Goal: Task Accomplishment & Management: Complete application form

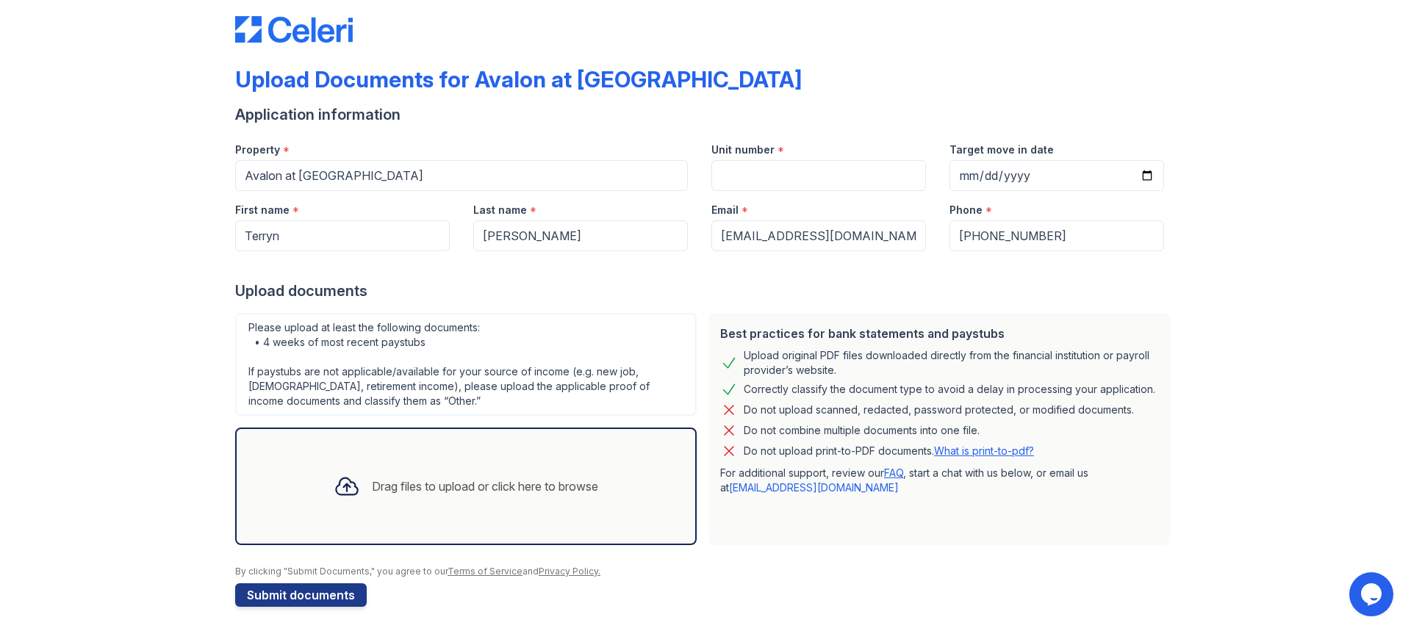
scroll to position [24, 0]
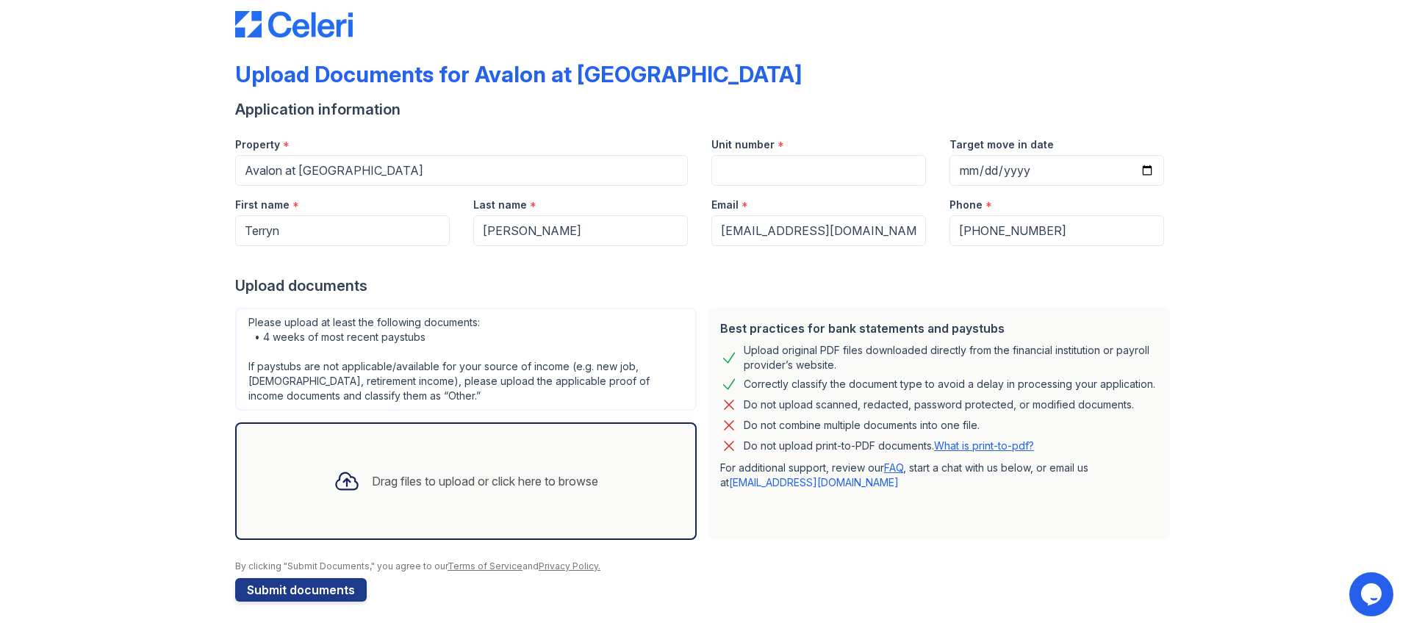
click at [346, 483] on icon at bounding box center [346, 481] width 21 height 17
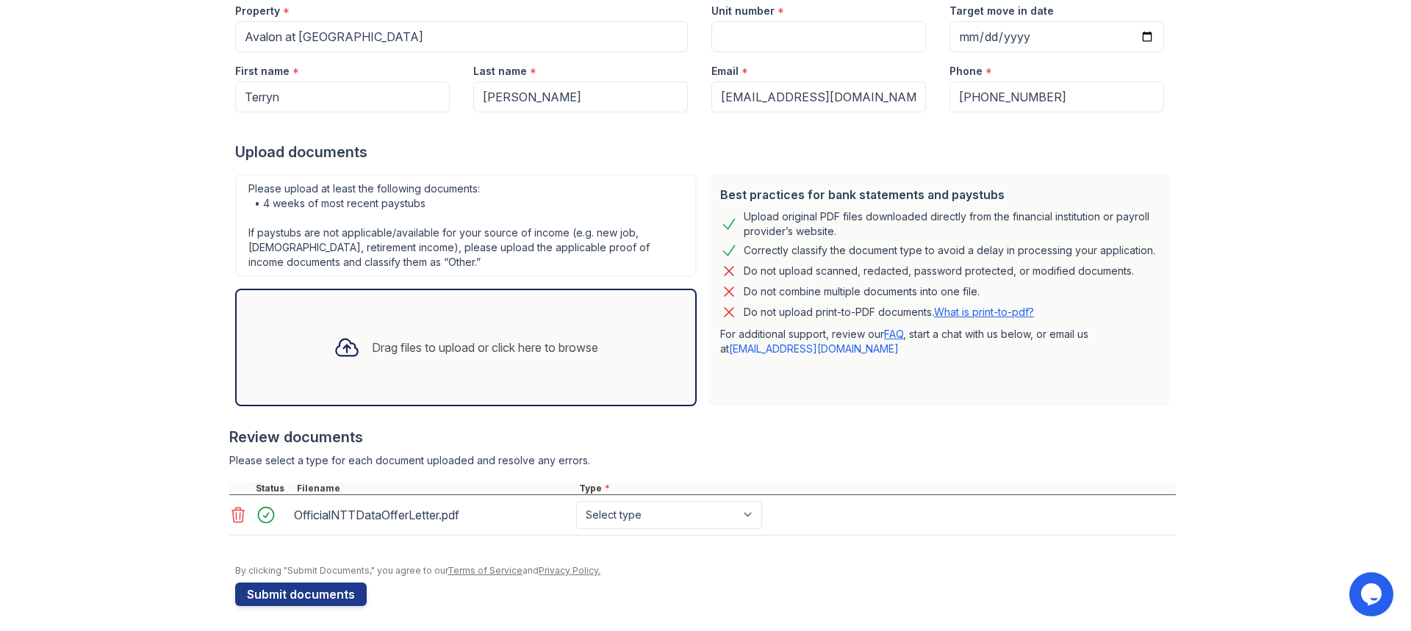
scroll to position [162, 0]
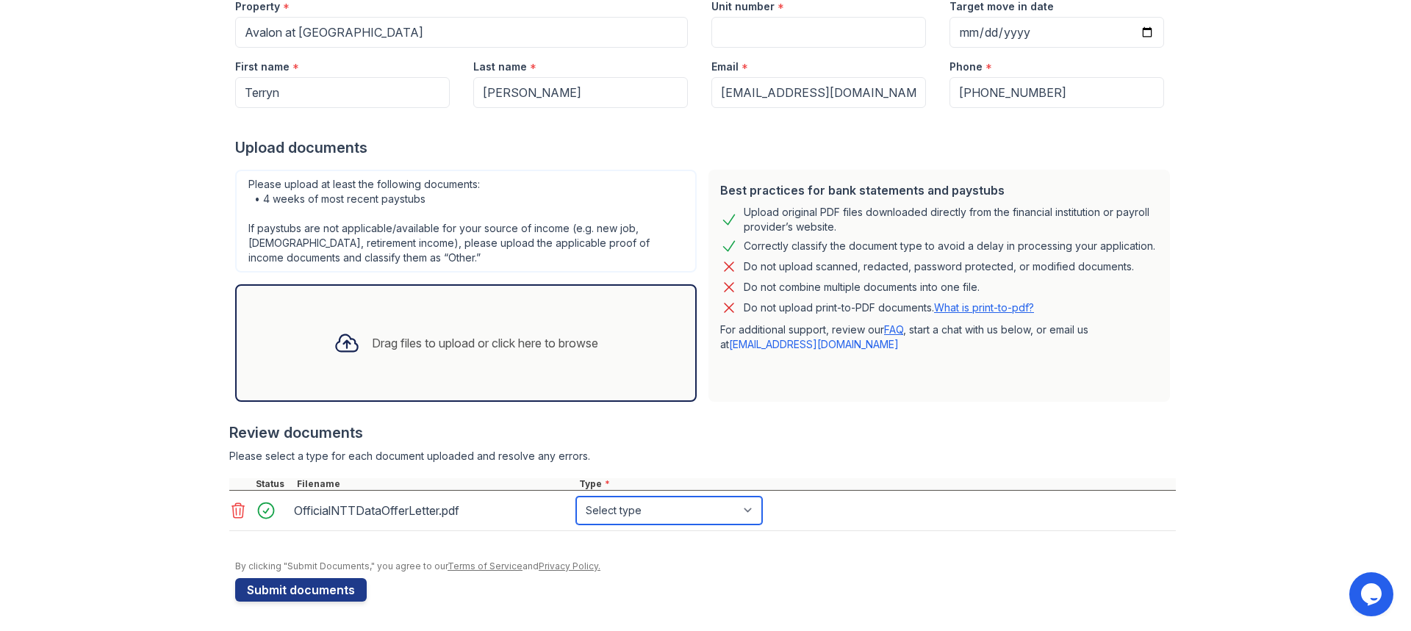
click at [616, 514] on select "Select type Paystub Bank Statement Offer Letter Tax Documents Benefit Award Let…" at bounding box center [669, 511] width 186 height 28
select select "offer_letter"
click at [576, 497] on select "Select type Paystub Bank Statement Offer Letter Tax Documents Benefit Award Let…" at bounding box center [669, 511] width 186 height 28
click at [384, 340] on div "Drag files to upload or click here to browse" at bounding box center [485, 343] width 226 height 18
click at [377, 342] on div "Drag files to upload or click here to browse" at bounding box center [485, 343] width 226 height 18
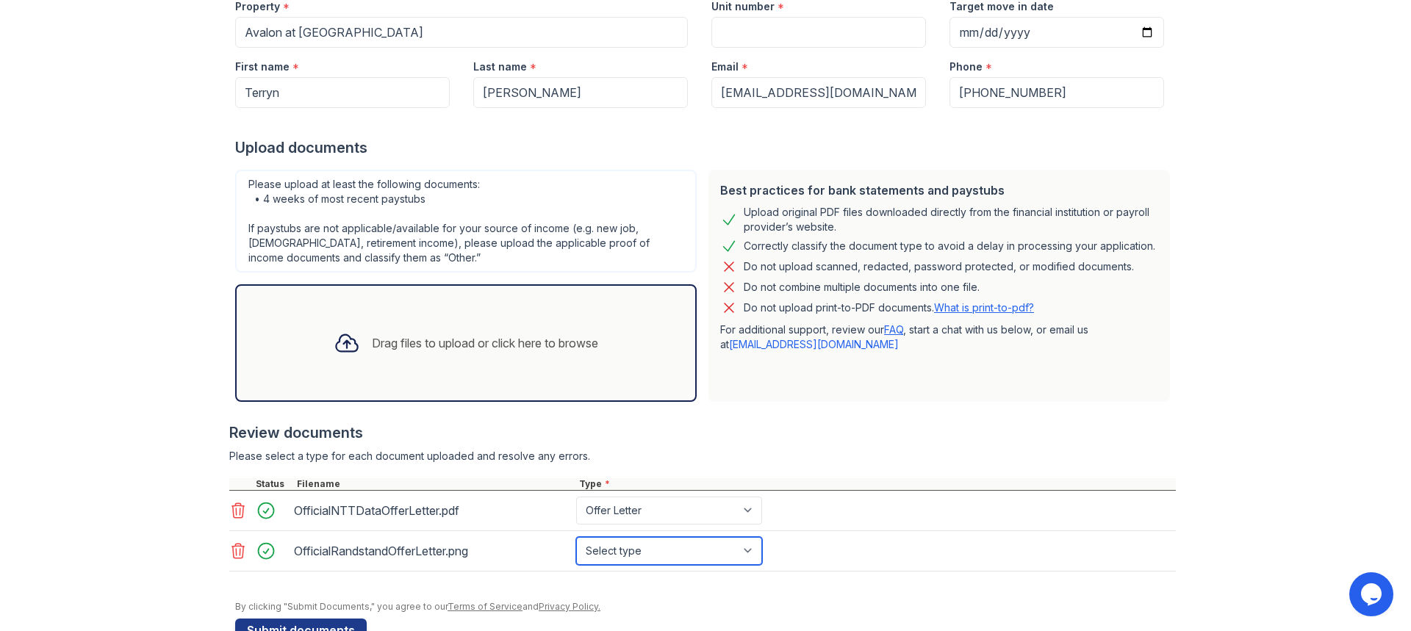
click at [655, 550] on select "Select type Paystub Bank Statement Offer Letter Tax Documents Benefit Award Let…" at bounding box center [669, 551] width 186 height 28
select select "offer_letter"
click at [576, 537] on select "Select type Paystub Bank Statement Offer Letter Tax Documents Benefit Award Let…" at bounding box center [669, 551] width 186 height 28
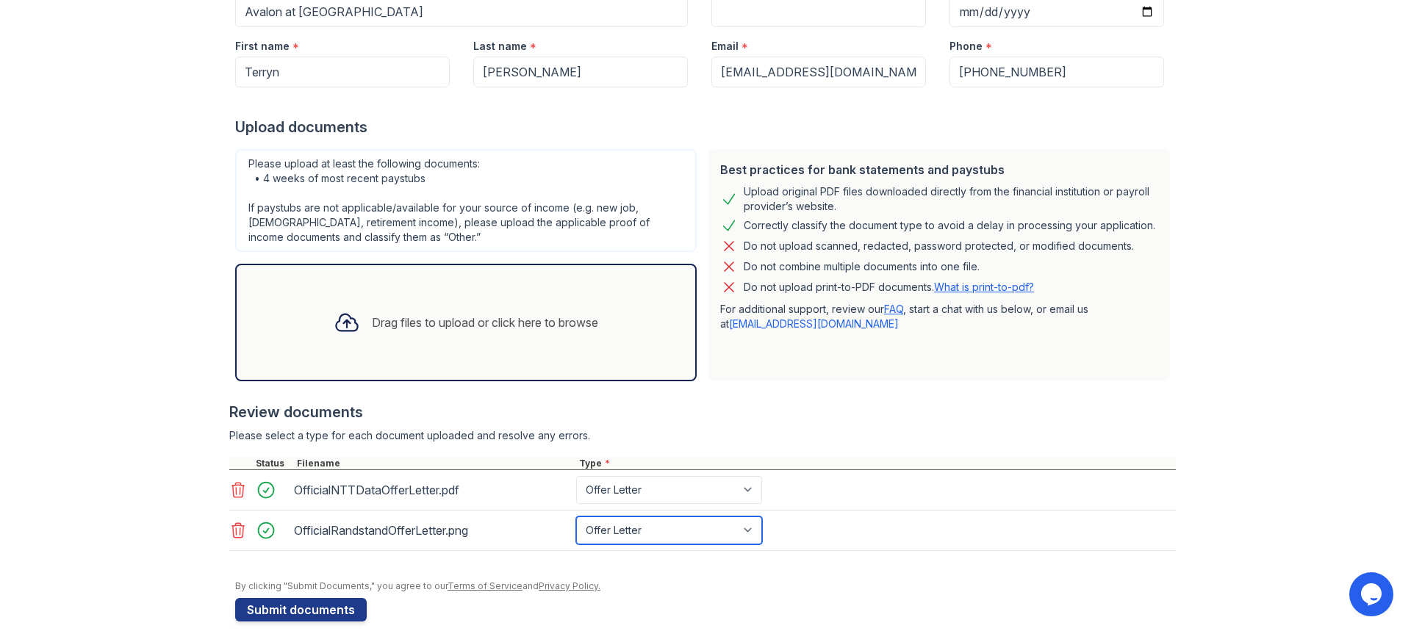
scroll to position [203, 0]
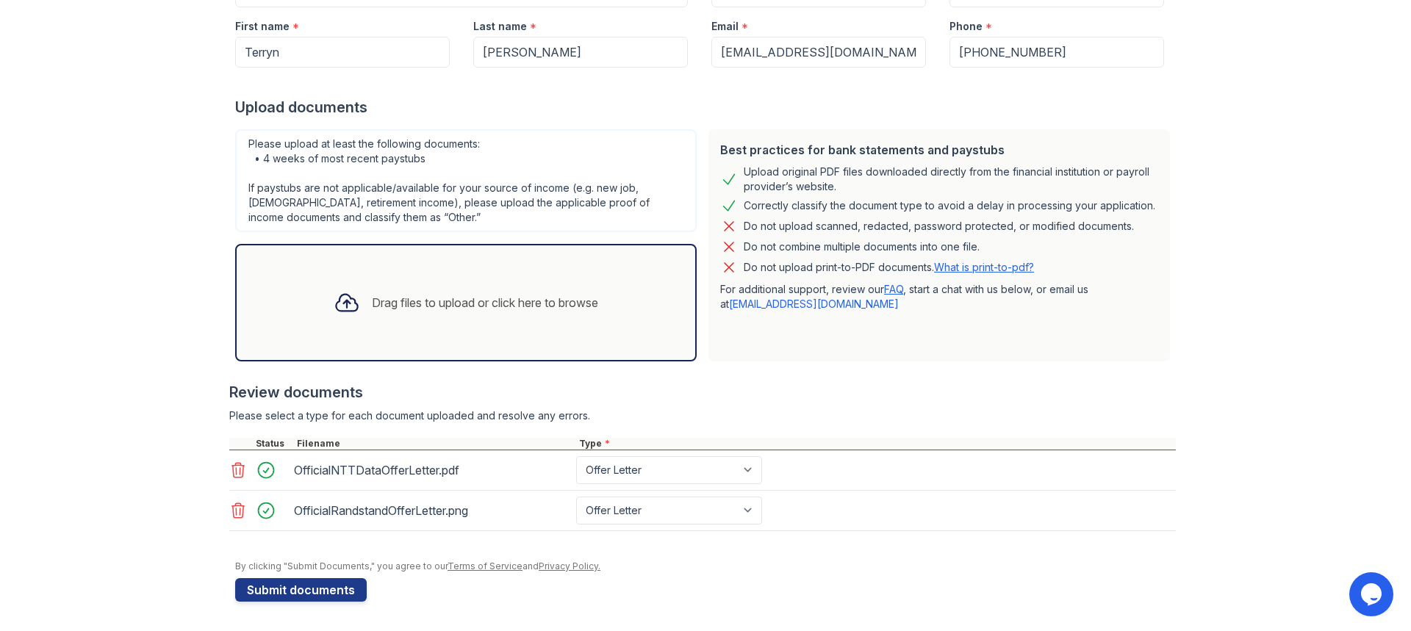
click at [372, 309] on div "Drag files to upload or click here to browse" at bounding box center [485, 303] width 226 height 18
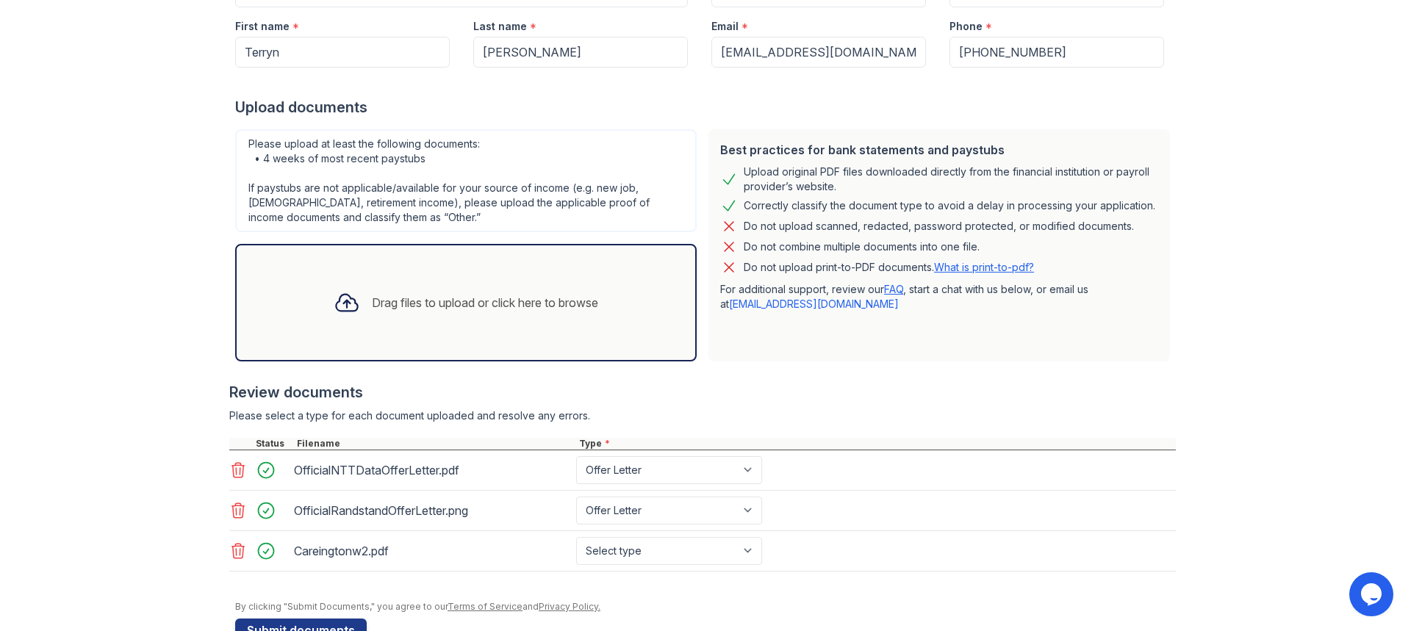
click at [231, 552] on icon at bounding box center [238, 551] width 18 height 18
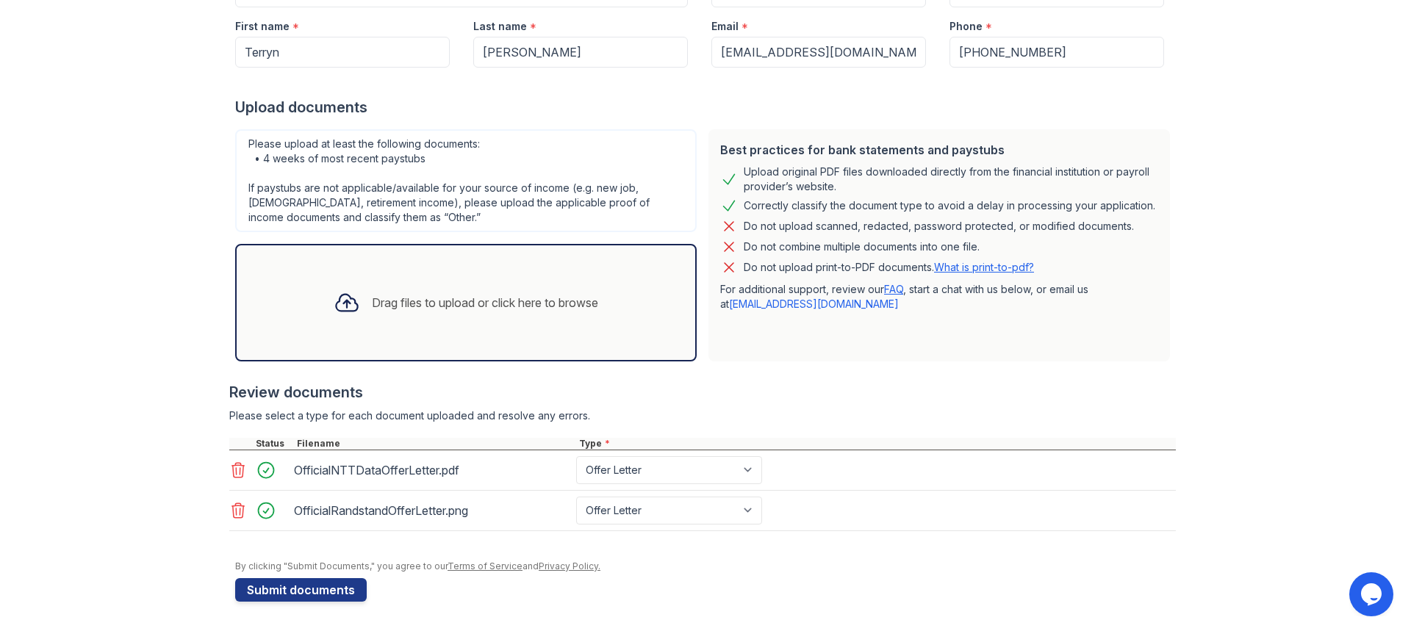
click at [342, 296] on icon at bounding box center [347, 302] width 26 height 26
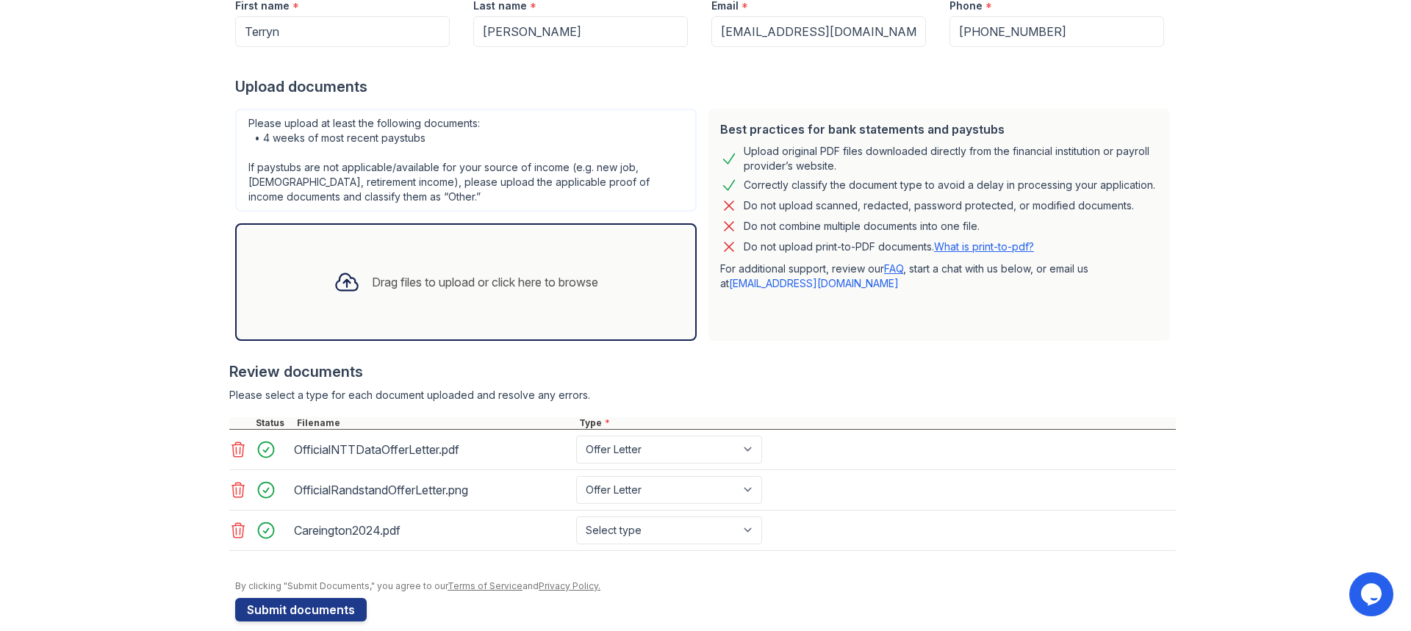
scroll to position [243, 0]
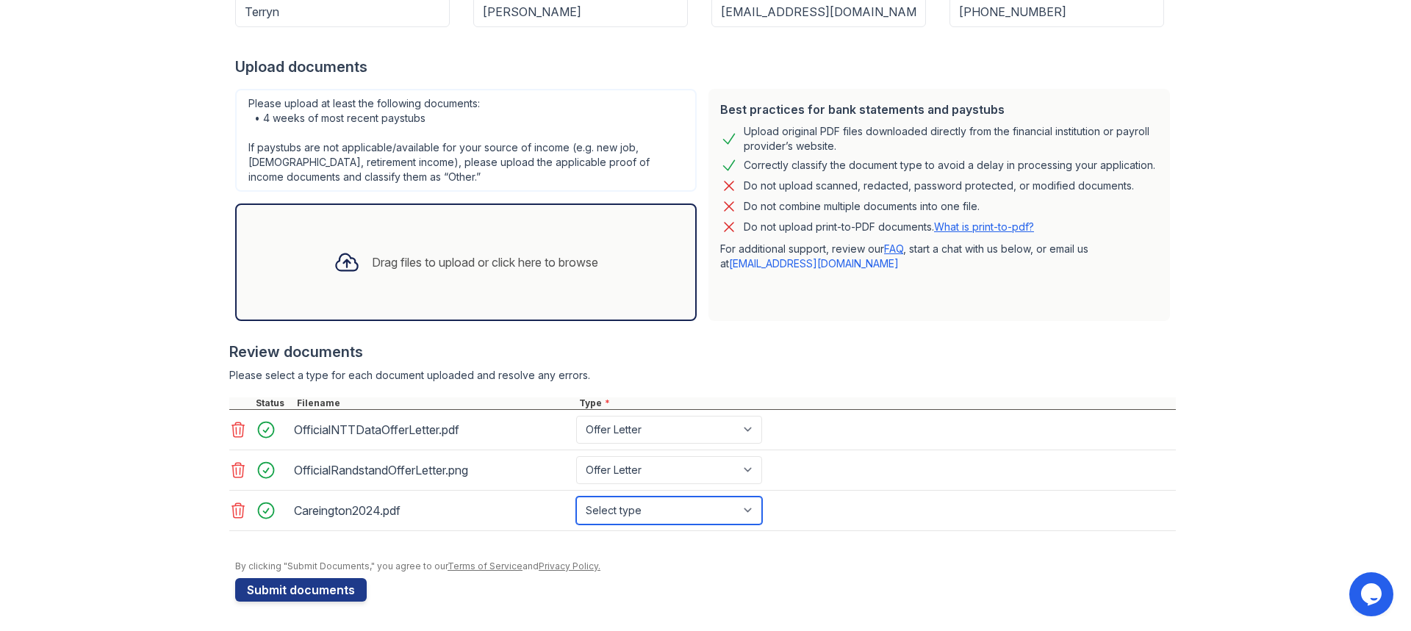
click at [627, 514] on select "Select type Paystub Bank Statement Offer Letter Tax Documents Benefit Award Let…" at bounding box center [669, 511] width 186 height 28
select select "tax_documents"
click at [576, 497] on select "Select type Paystub Bank Statement Offer Letter Tax Documents Benefit Award Let…" at bounding box center [669, 511] width 186 height 28
click at [318, 594] on button "Submit documents" at bounding box center [301, 590] width 132 height 24
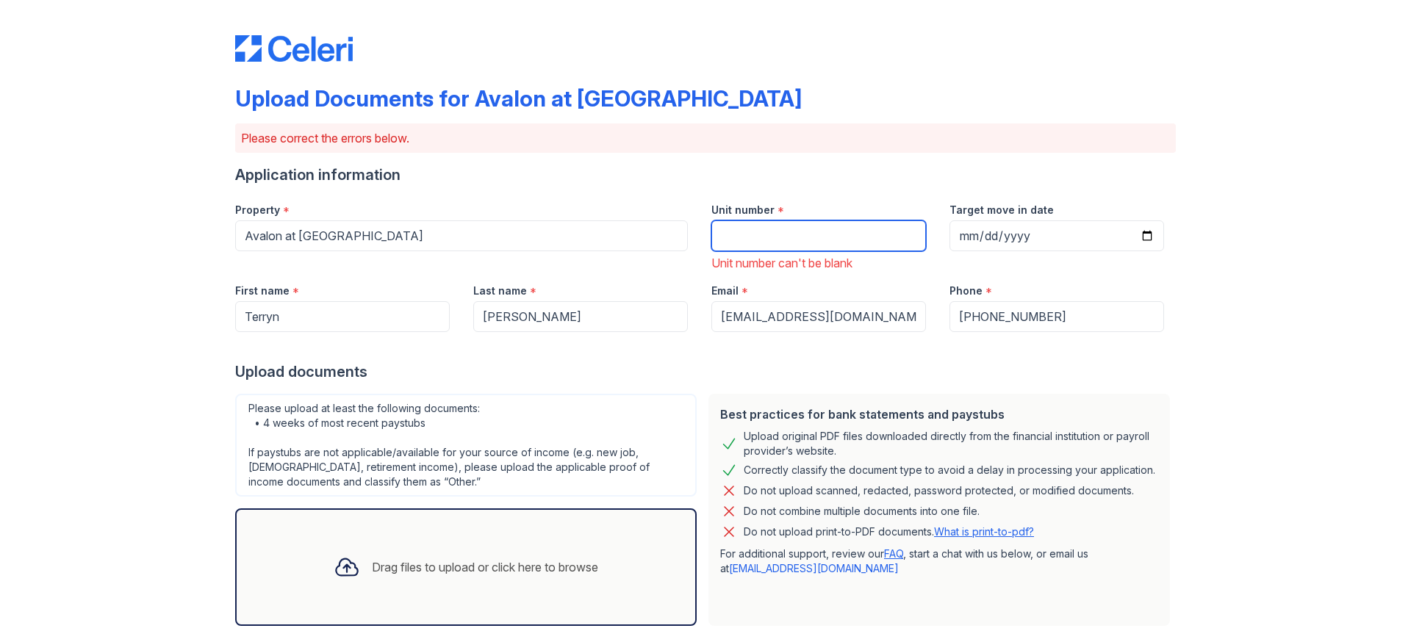
click at [807, 238] on input "Unit number" at bounding box center [818, 235] width 215 height 31
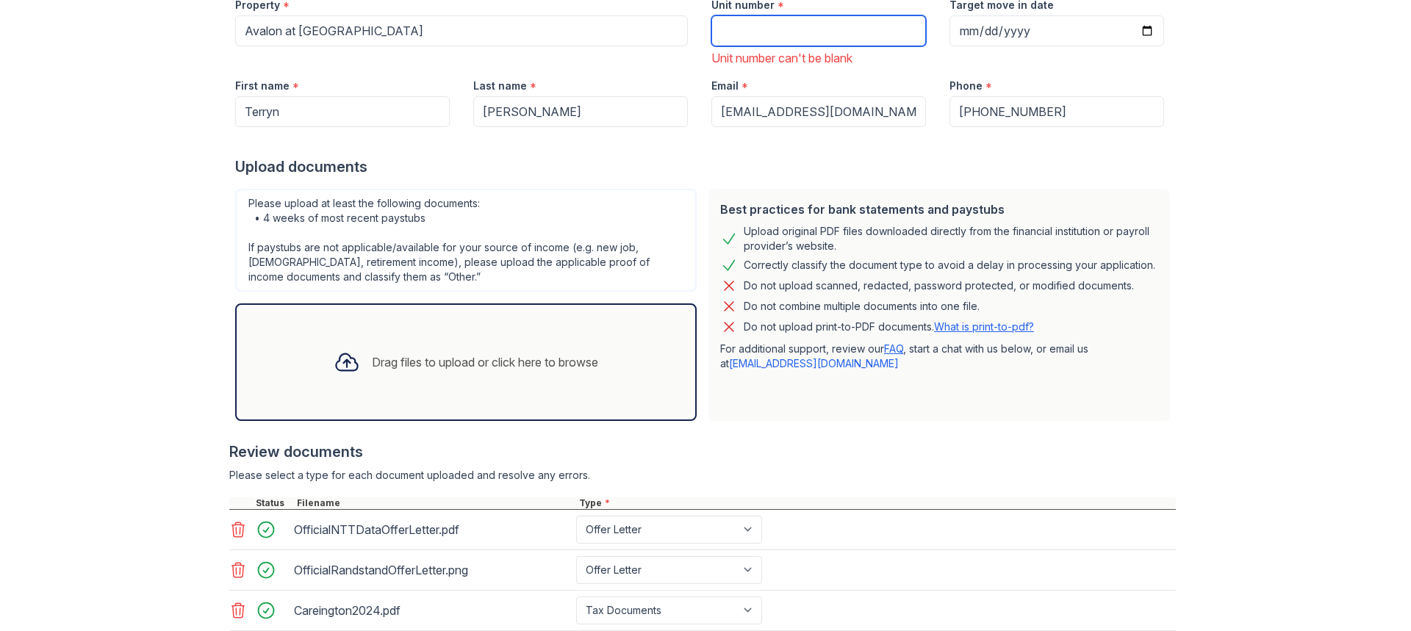
scroll to position [132, 0]
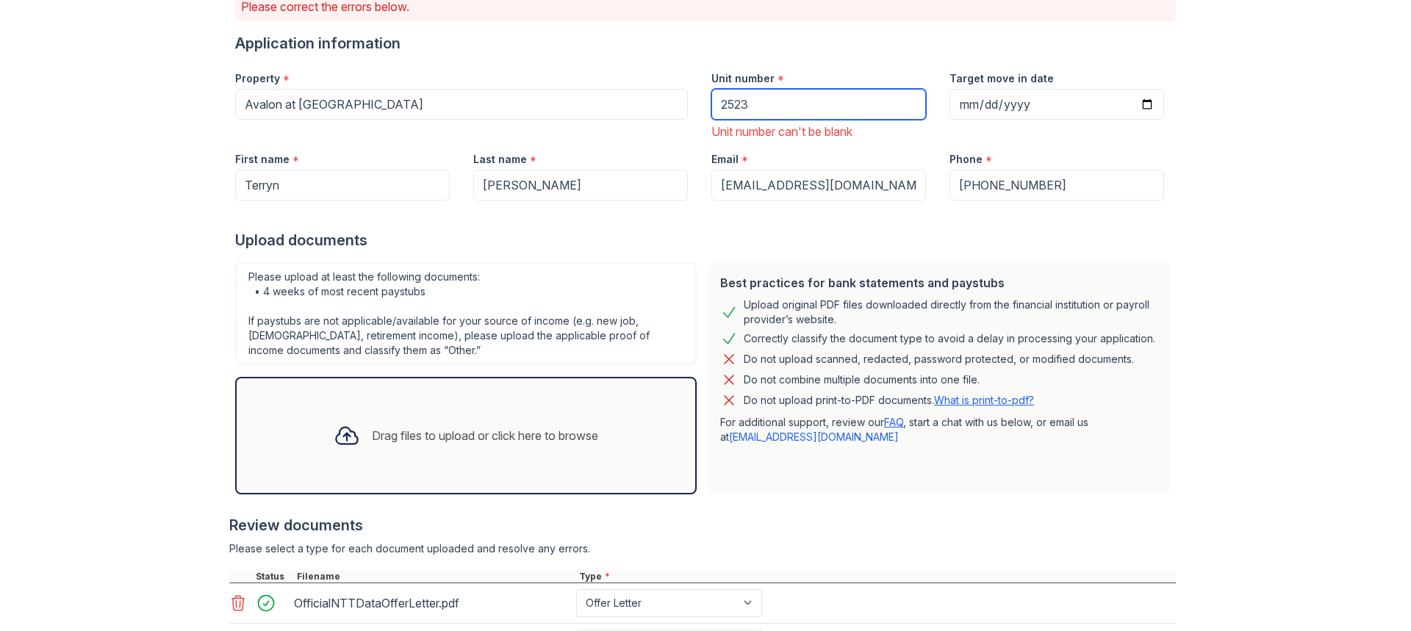
type input "2523"
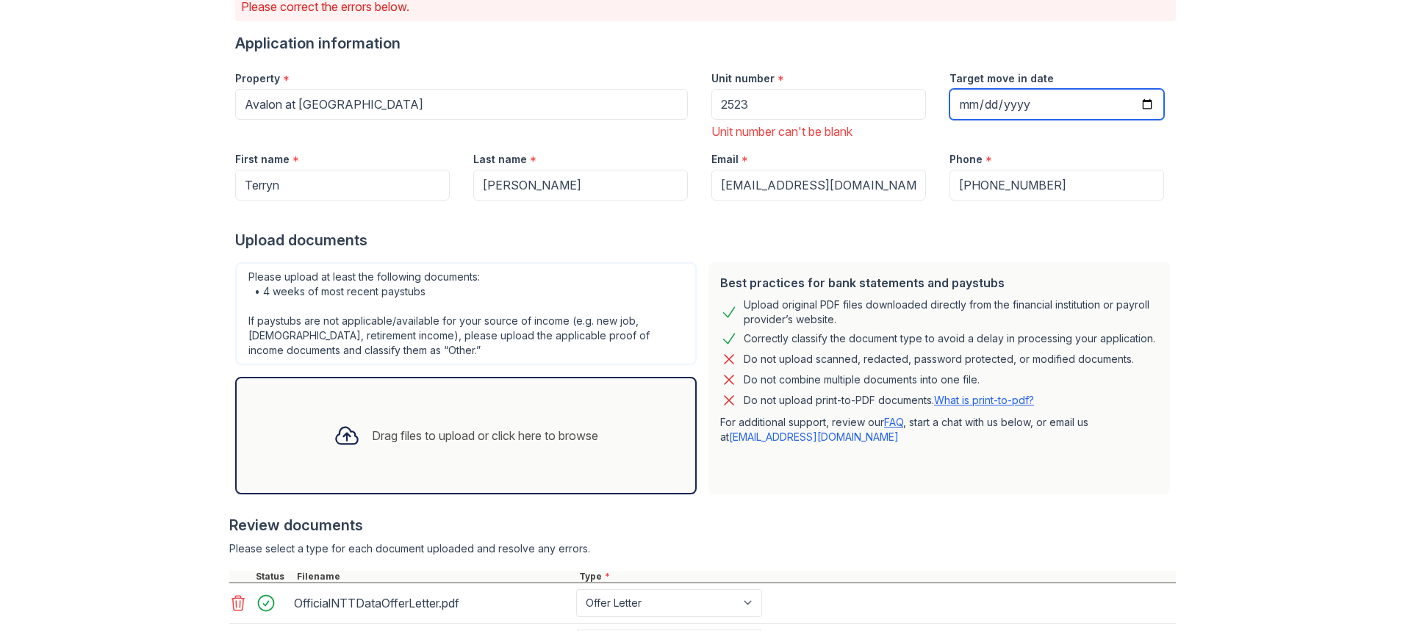
click at [1007, 106] on input "Target move in date" at bounding box center [1056, 104] width 215 height 31
click at [969, 101] on input "Target move in date" at bounding box center [1056, 104] width 215 height 31
type input "2025-09-02"
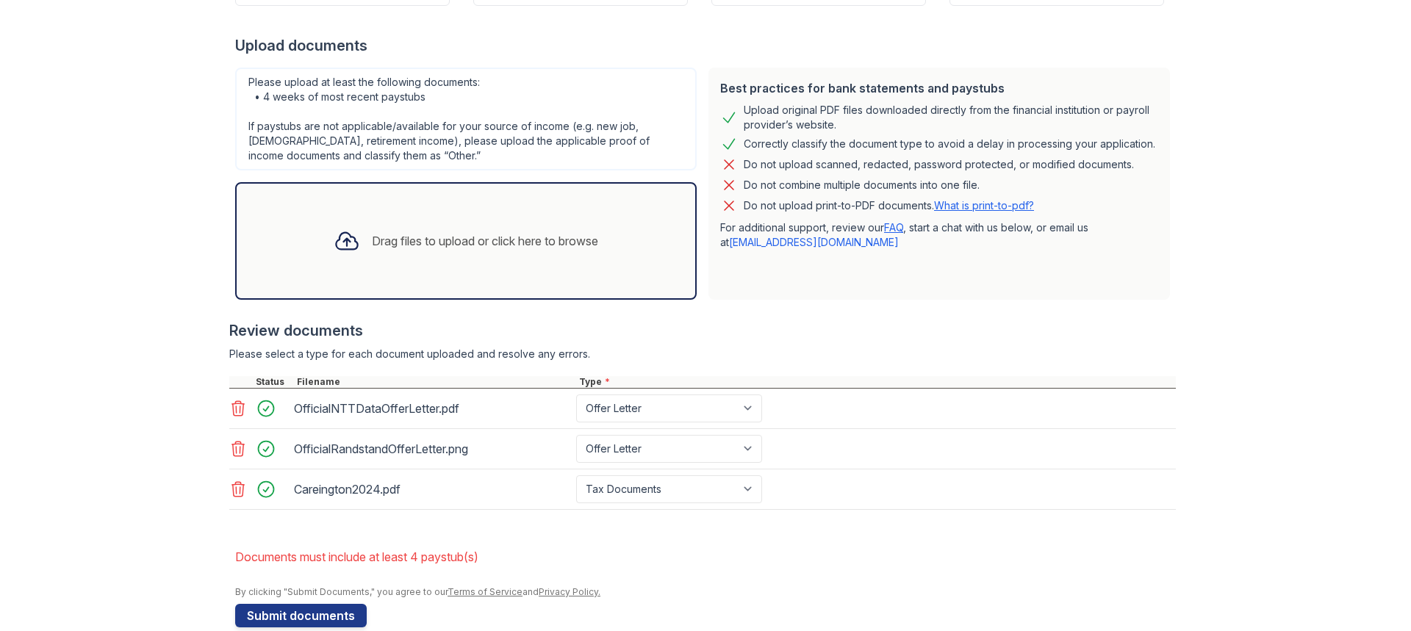
scroll to position [352, 0]
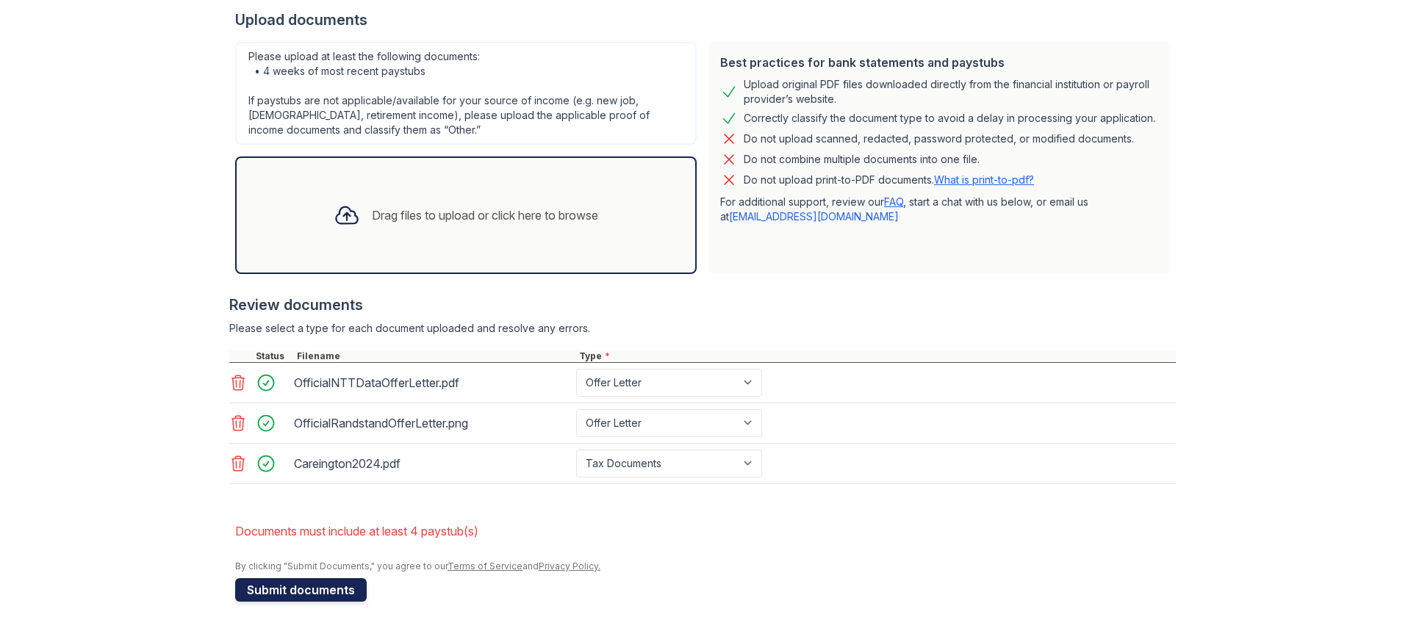
click at [309, 586] on button "Submit documents" at bounding box center [301, 590] width 132 height 24
click at [888, 202] on link "FAQ" at bounding box center [893, 201] width 19 height 12
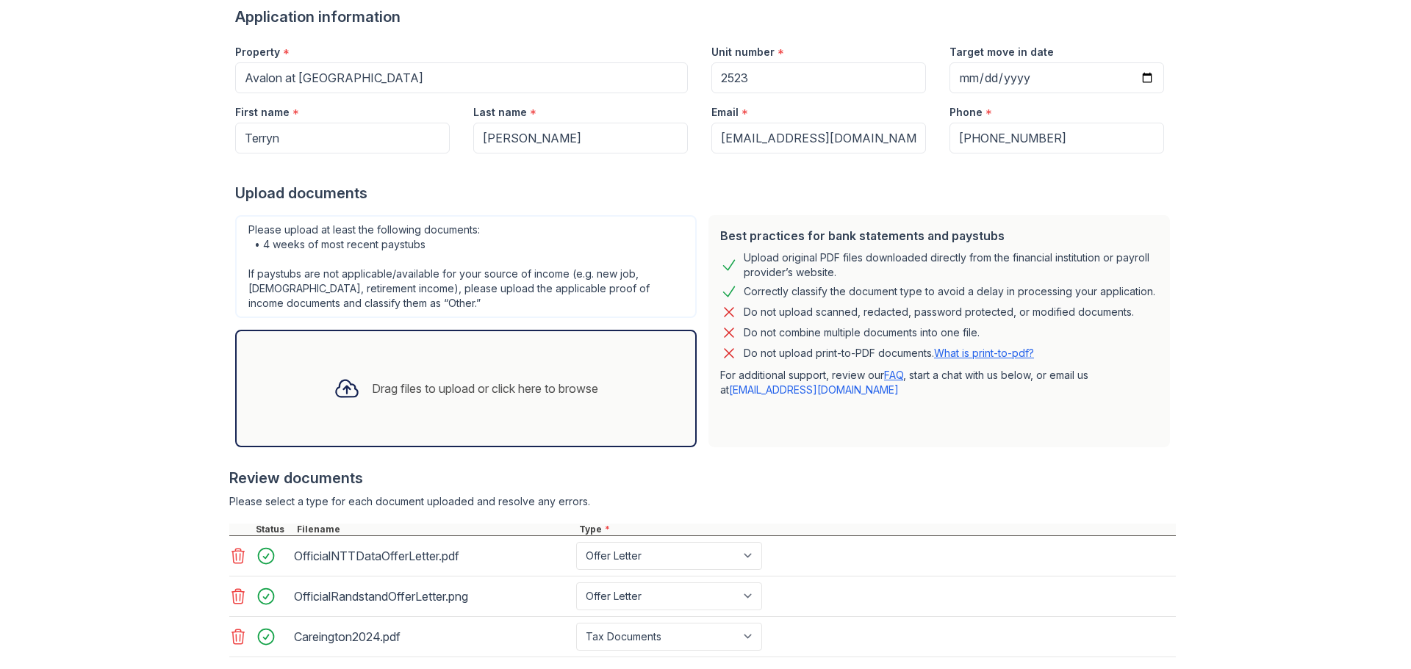
scroll to position [0, 0]
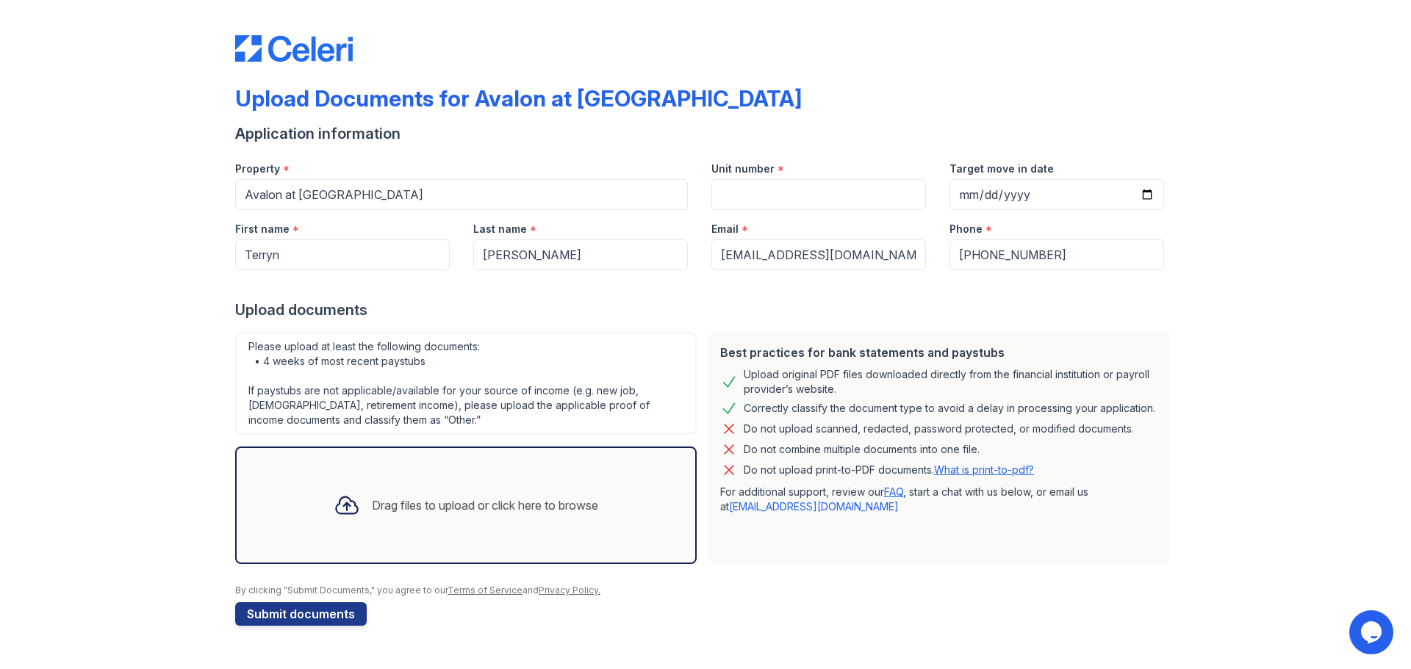
click at [1375, 638] on icon "Opens Chat This icon Opens the chat window." at bounding box center [1371, 633] width 24 height 24
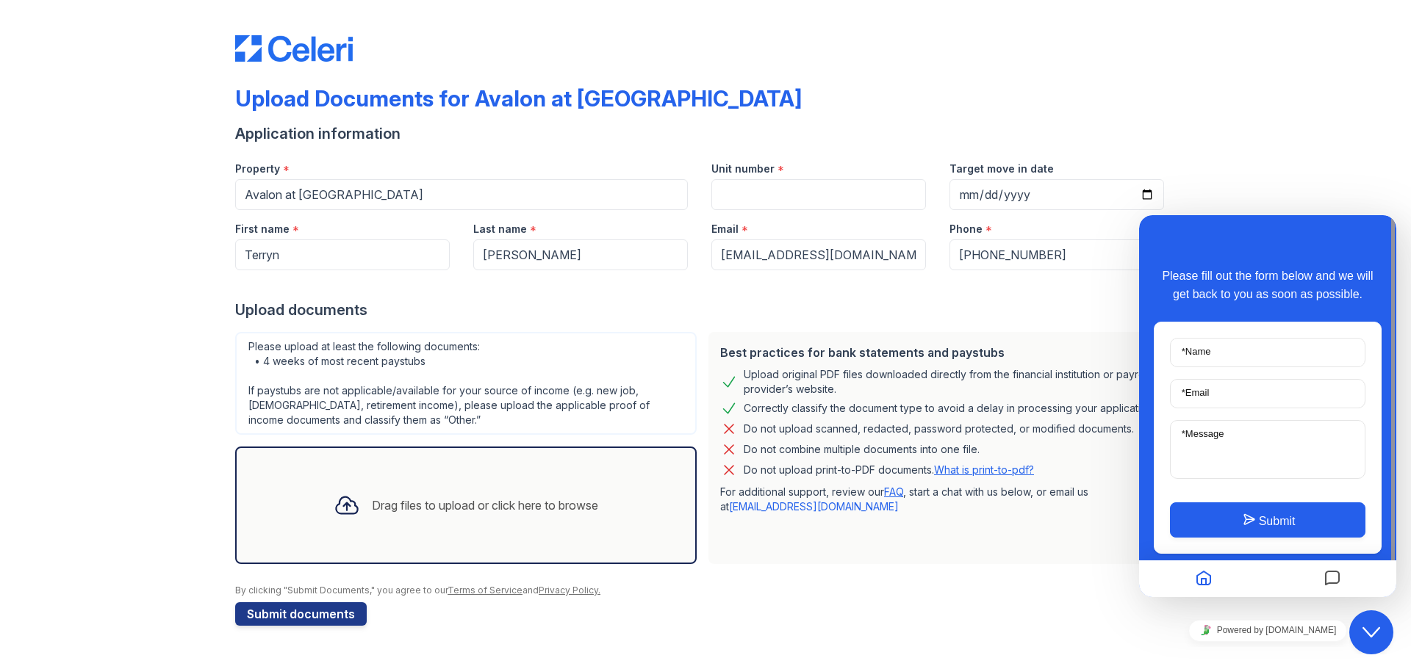
click at [862, 607] on form "Application information Property * Avalon at Chase Oaks Unit number * Target mo…" at bounding box center [705, 374] width 940 height 503
click at [1231, 171] on div "Upload Documents for Avalon at Chase Oaks Application information Property * Av…" at bounding box center [706, 327] width 1364 height 655
drag, startPoint x: 1227, startPoint y: 223, endPoint x: 1228, endPoint y: 233, distance: 9.6
click at [1228, 226] on div "Back Please fill out the form below and we will get back to you as soon as poss…" at bounding box center [1267, 406] width 257 height 382
click at [1043, 571] on div at bounding box center [705, 577] width 940 height 15
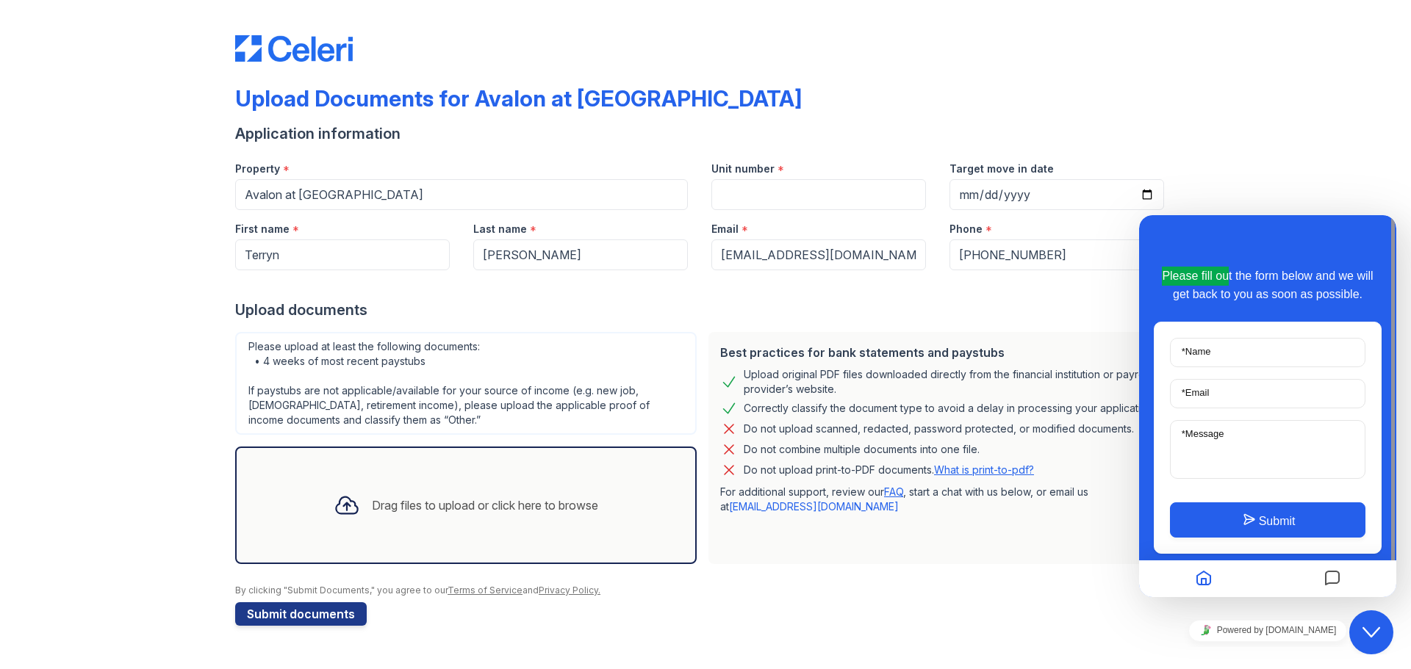
click at [1029, 505] on p "For additional support, review our FAQ , start a chat with us below, or email u…" at bounding box center [939, 499] width 438 height 29
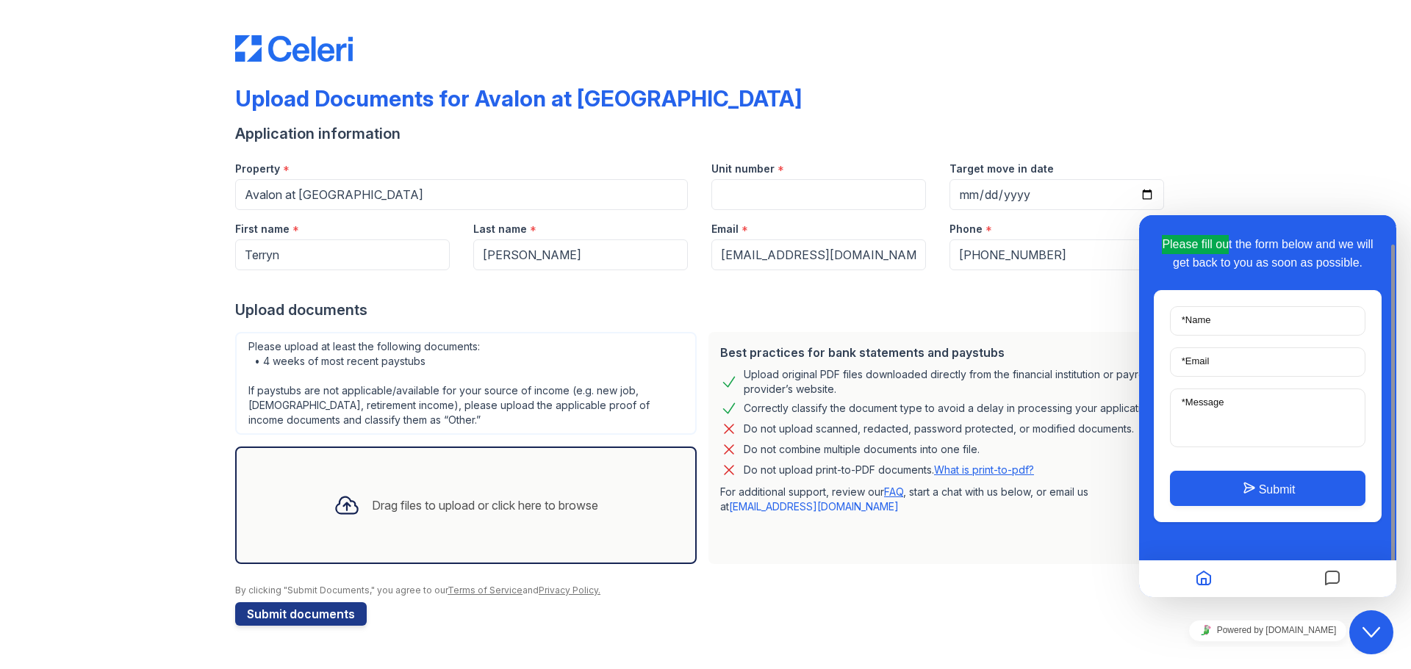
click at [1368, 633] on icon "Chat widget" at bounding box center [1371, 632] width 18 height 10
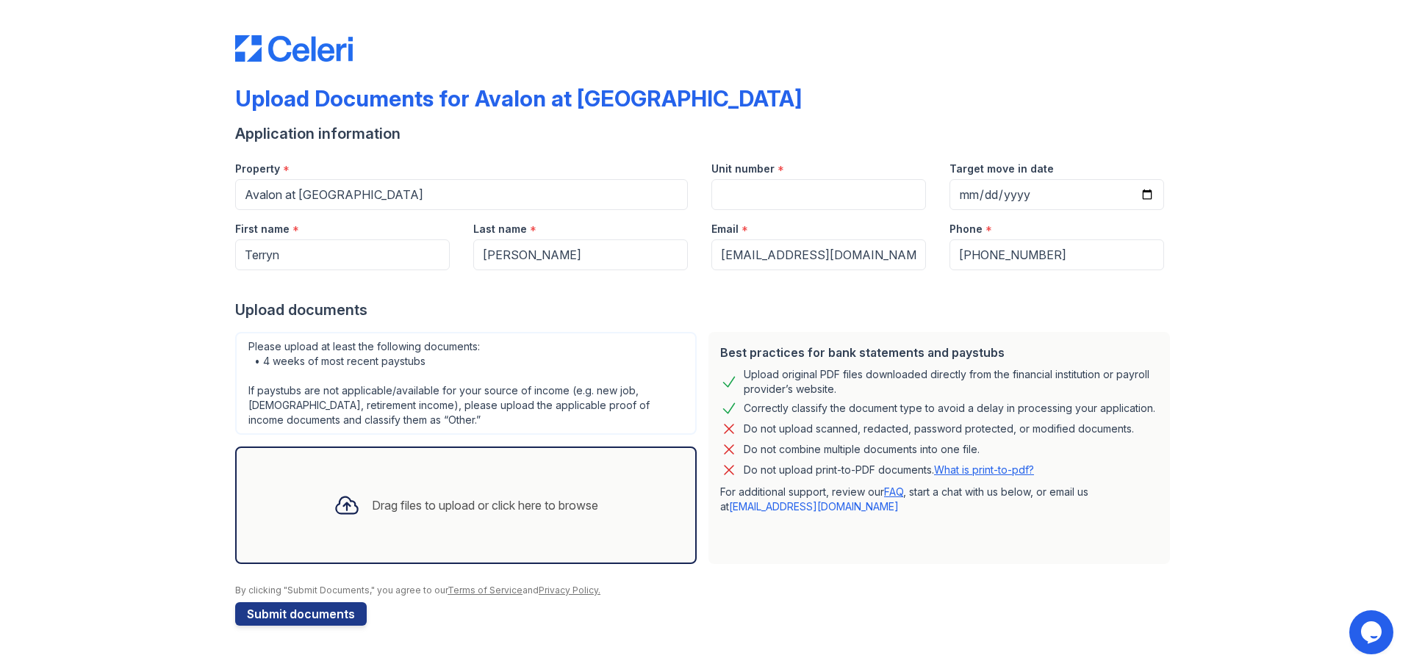
click at [1373, 622] on icon "Chat widget" at bounding box center [1371, 633] width 21 height 22
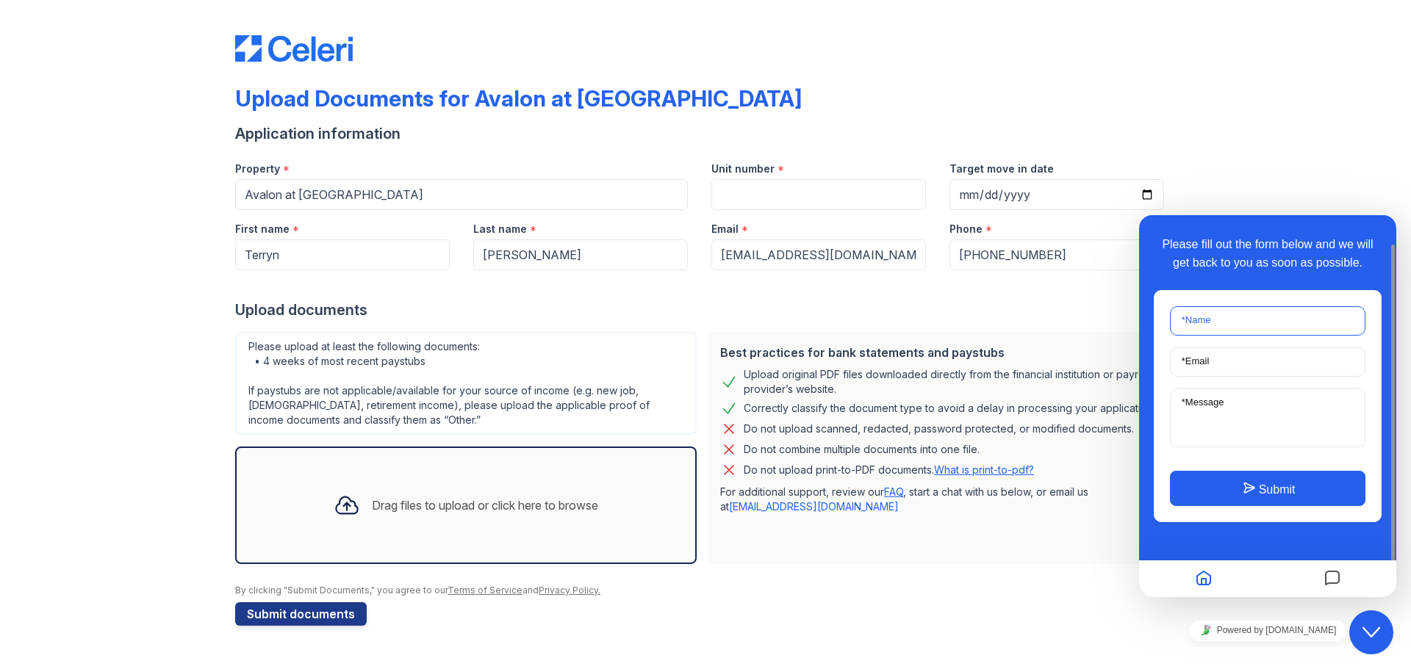
click at [1229, 328] on input "* Name" at bounding box center [1267, 320] width 195 height 29
type input "terryn kelly"
type input "kellyterryn@yahoo.com"
click at [1261, 422] on textarea "* Message" at bounding box center [1267, 418] width 195 height 59
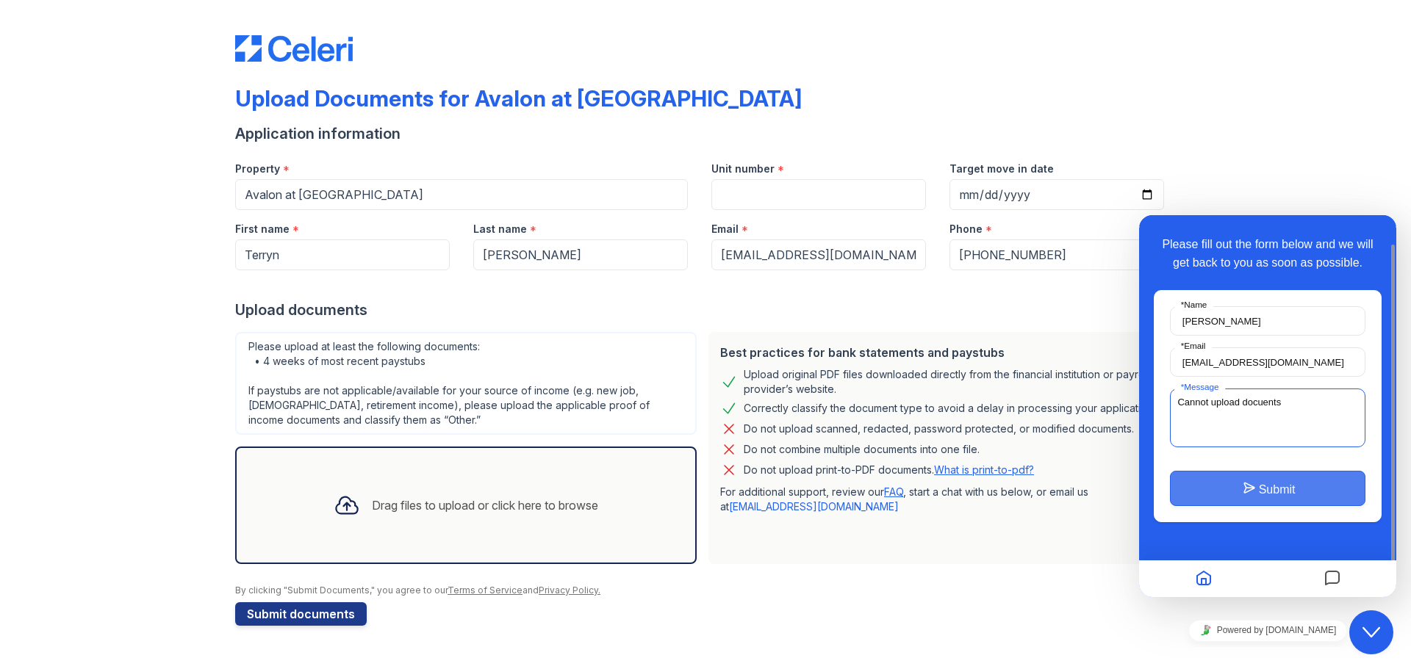
type textarea "Cannot upload docuents"
click at [1254, 506] on button "Submit" at bounding box center [1267, 488] width 195 height 35
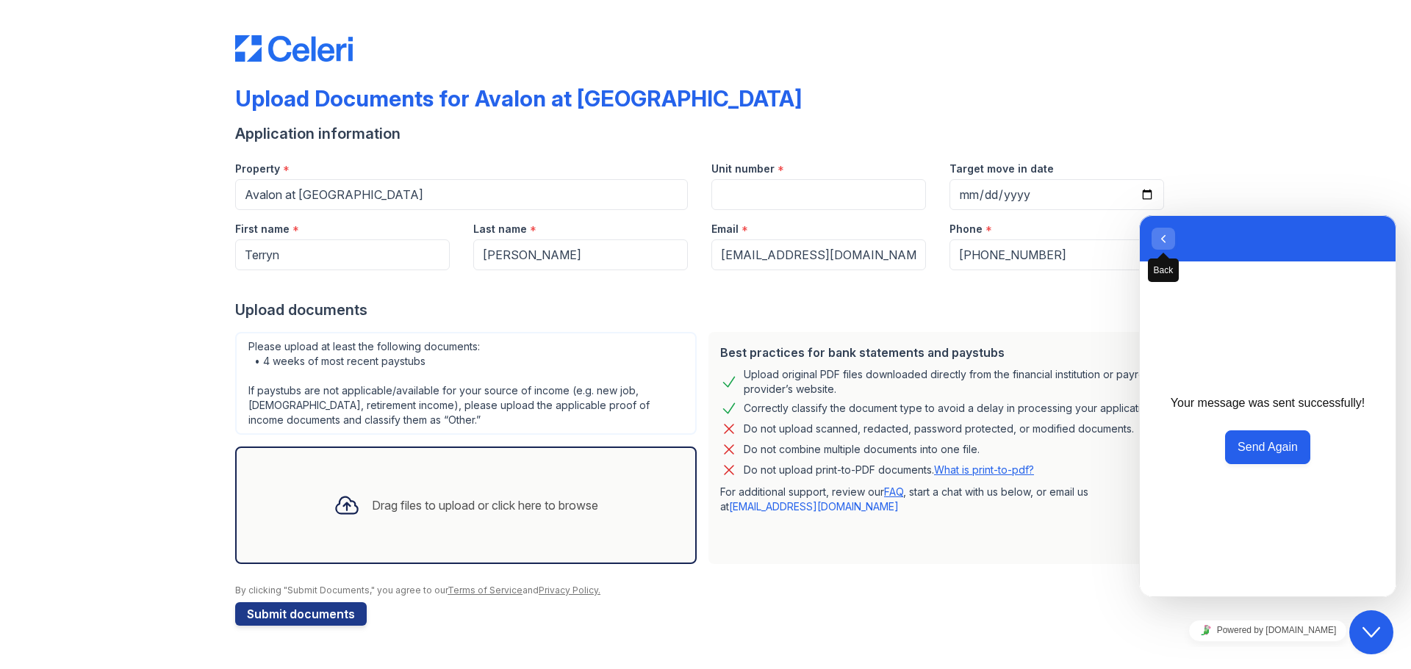
click at [1166, 235] on icon "button" at bounding box center [1162, 239] width 13 height 18
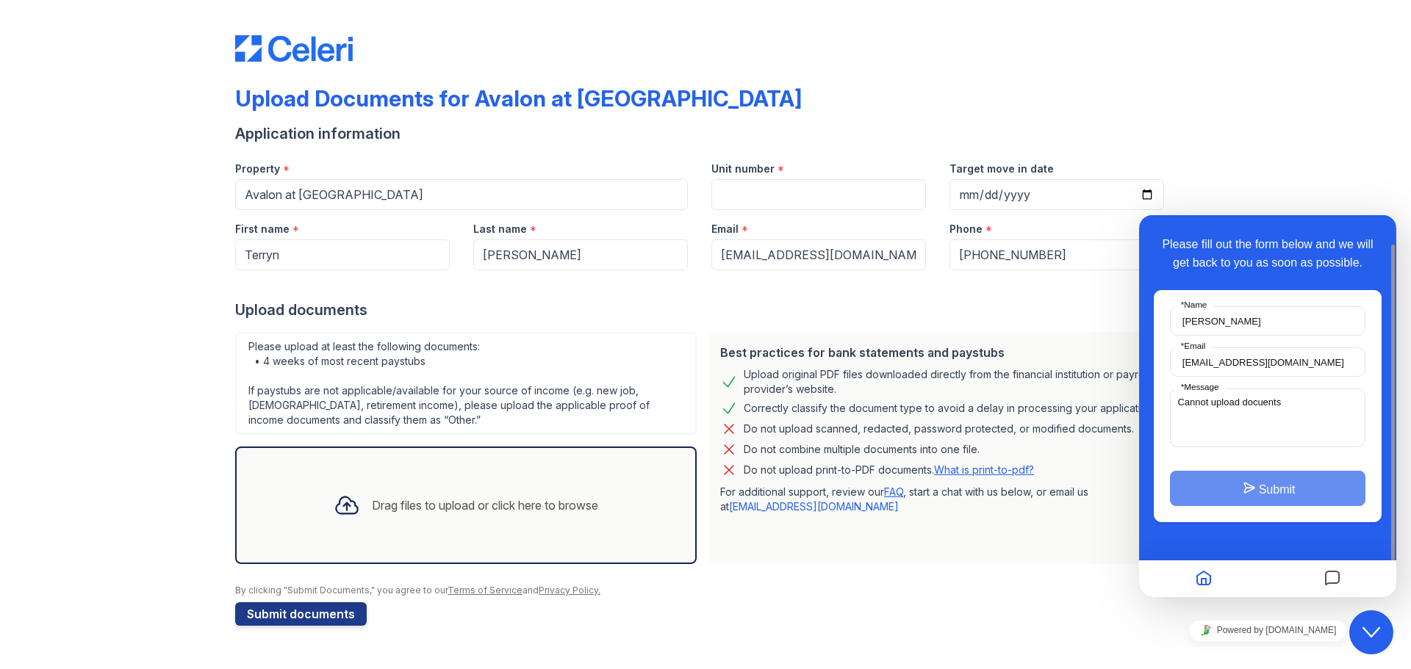
click at [1309, 151] on div "Upload Documents for Avalon at Chase Oaks Application information Property * Av…" at bounding box center [706, 327] width 1364 height 655
click at [1030, 555] on div "Best practices for bank statements and paystubs Upload original PDF files downl…" at bounding box center [938, 448] width 461 height 232
click at [1210, 580] on icon "Home" at bounding box center [1204, 579] width 18 height 29
click at [1331, 573] on icon "Messages" at bounding box center [1332, 579] width 18 height 29
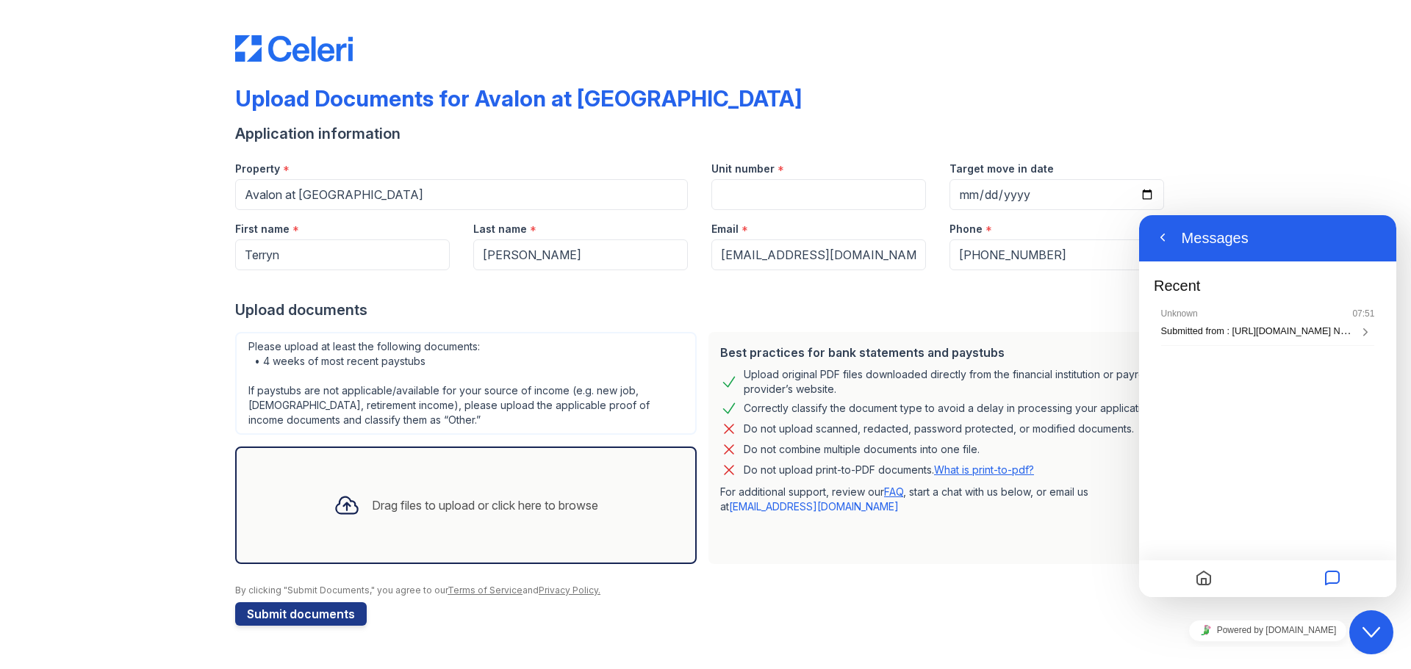
click at [1389, 638] on div "Close Chat This icon closes the chat window." at bounding box center [1371, 633] width 44 height 18
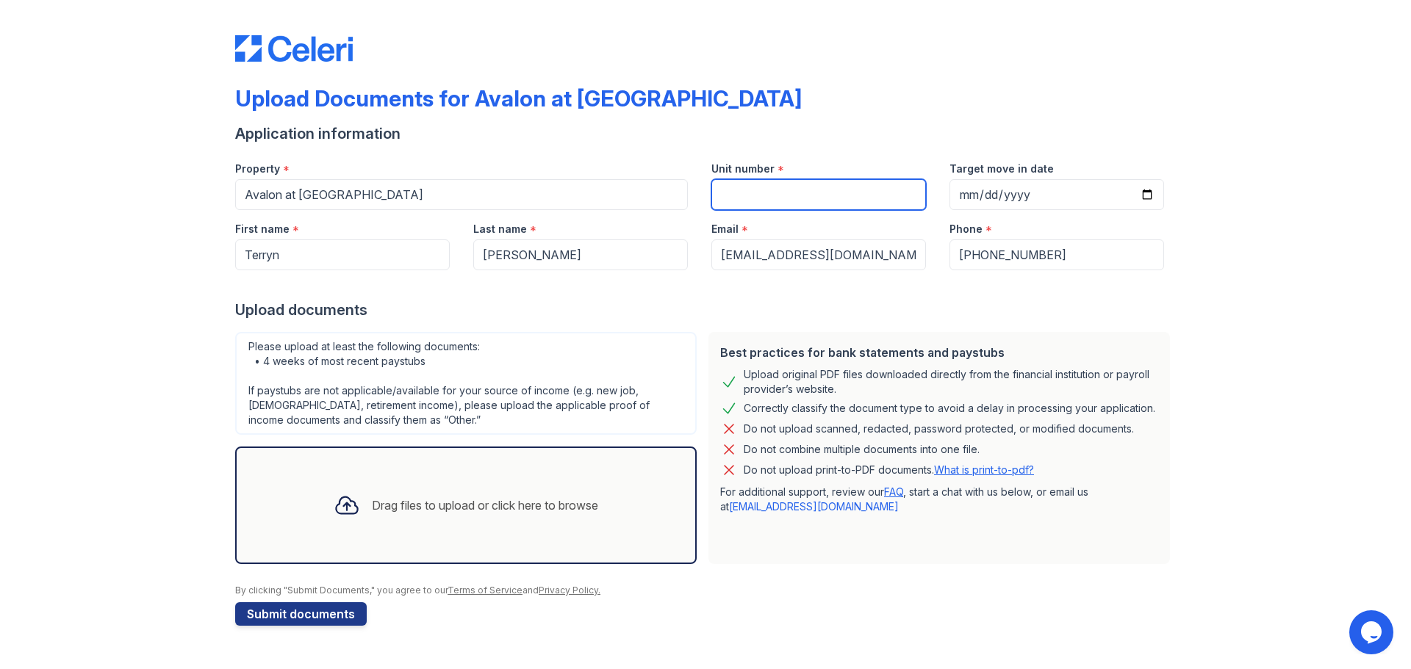
click at [766, 199] on input "Unit number" at bounding box center [818, 194] width 215 height 31
type input "2523"
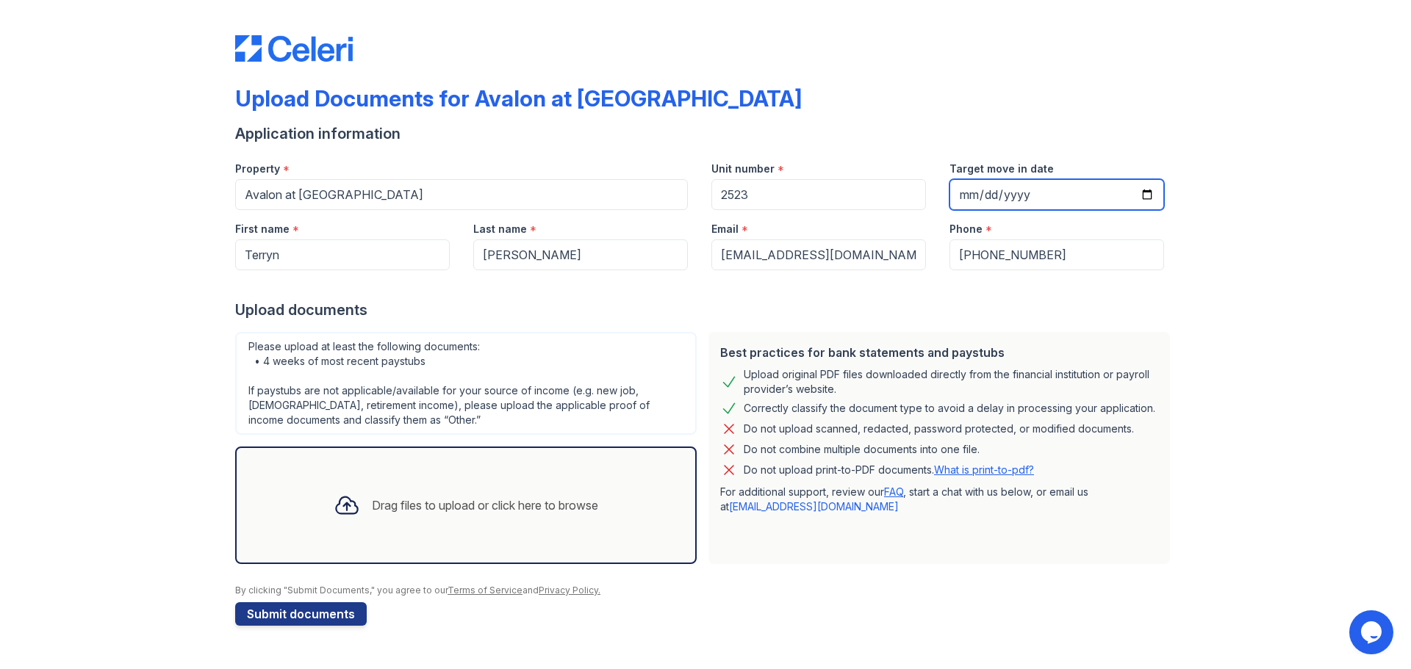
click at [984, 187] on input "Target move in date" at bounding box center [1056, 194] width 215 height 31
type input "2025-09-02"
click at [537, 361] on div "Please upload at least the following documents: • 4 weeks of most recent paystu…" at bounding box center [465, 383] width 461 height 103
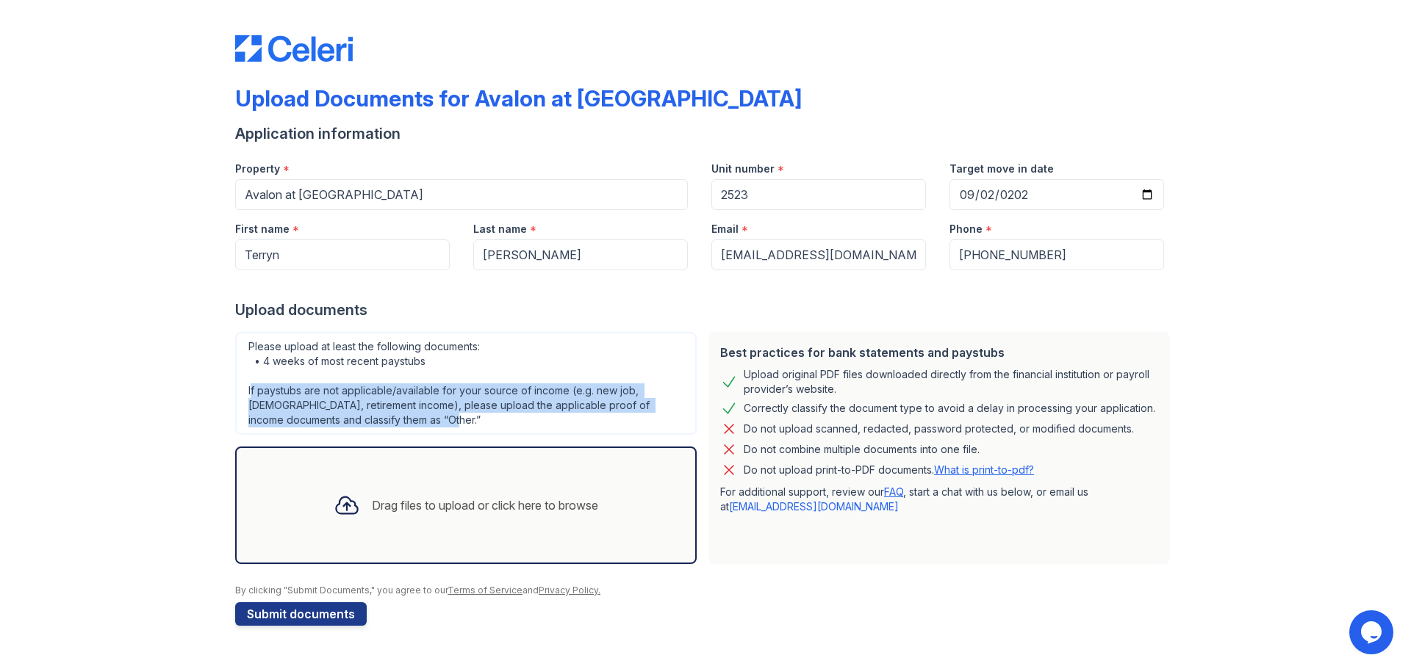
drag, startPoint x: 250, startPoint y: 392, endPoint x: 683, endPoint y: 418, distance: 433.5
click at [683, 418] on div "Please upload at least the following documents: • 4 weeks of most recent paystu…" at bounding box center [465, 383] width 461 height 103
click at [292, 621] on button "Submit documents" at bounding box center [301, 614] width 132 height 24
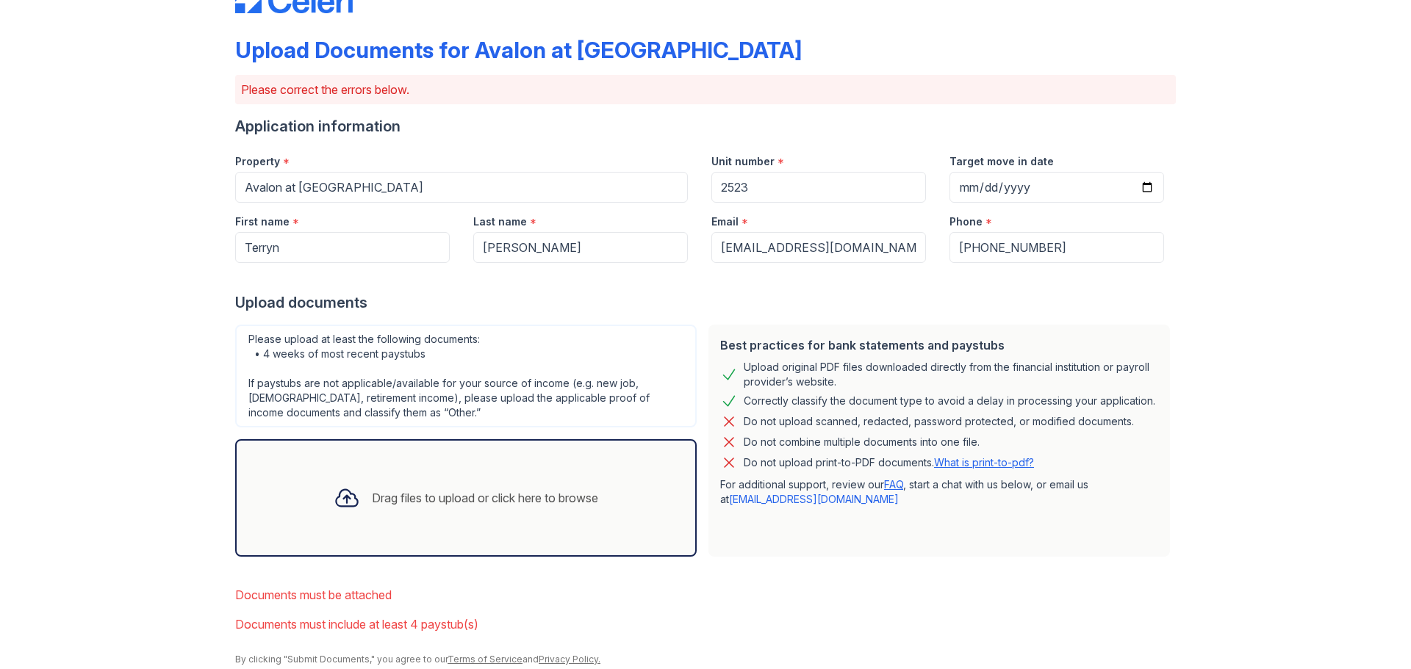
scroll to position [104, 0]
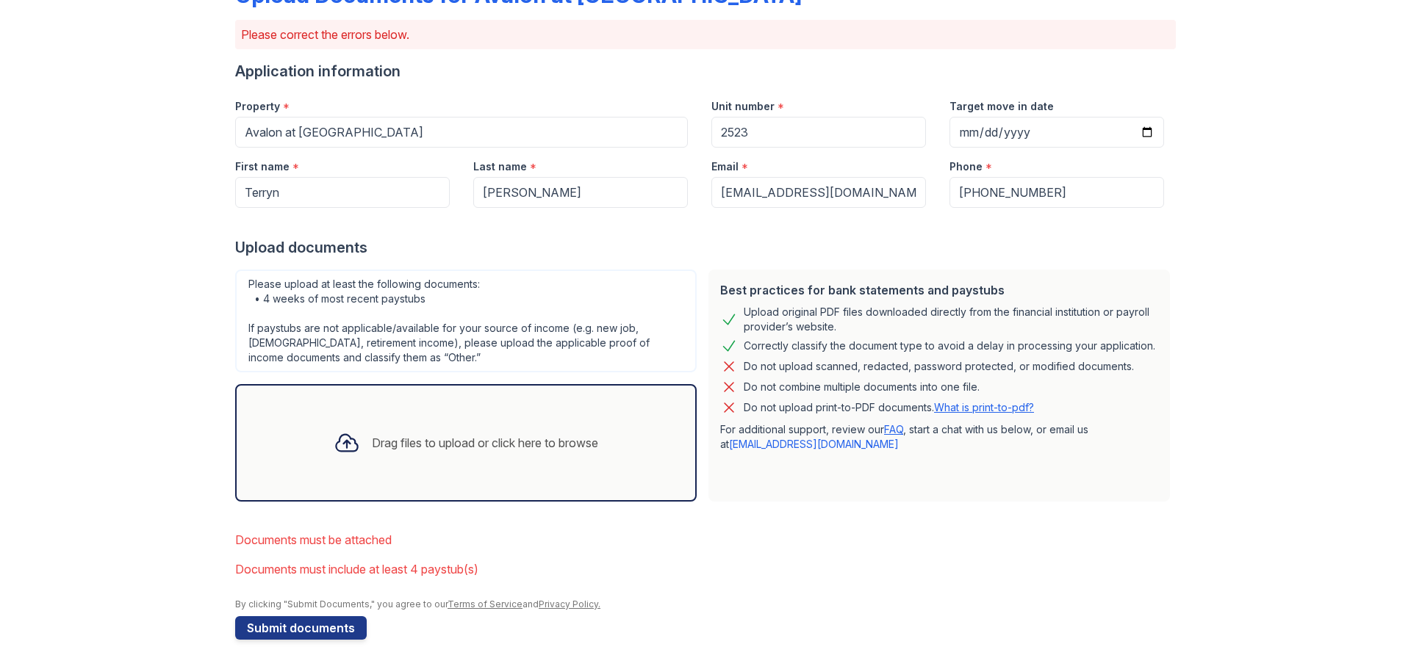
click at [339, 444] on icon at bounding box center [346, 443] width 21 height 17
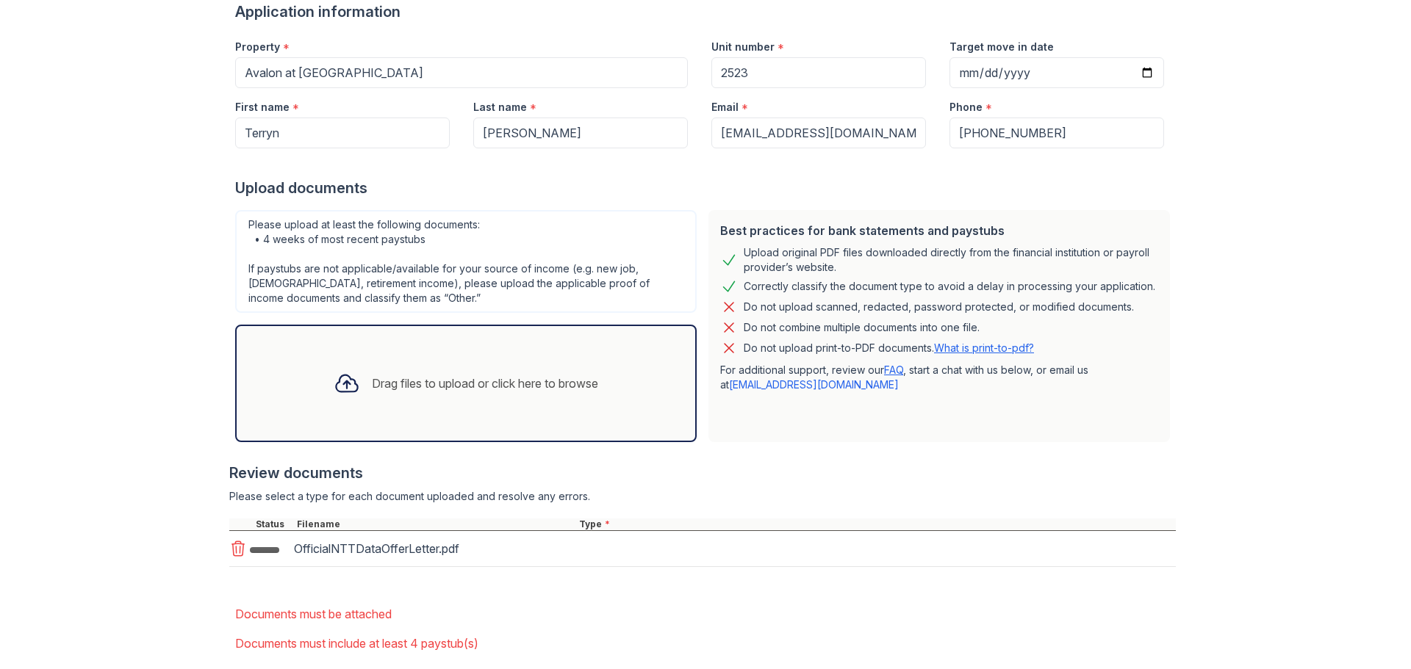
scroll to position [237, 0]
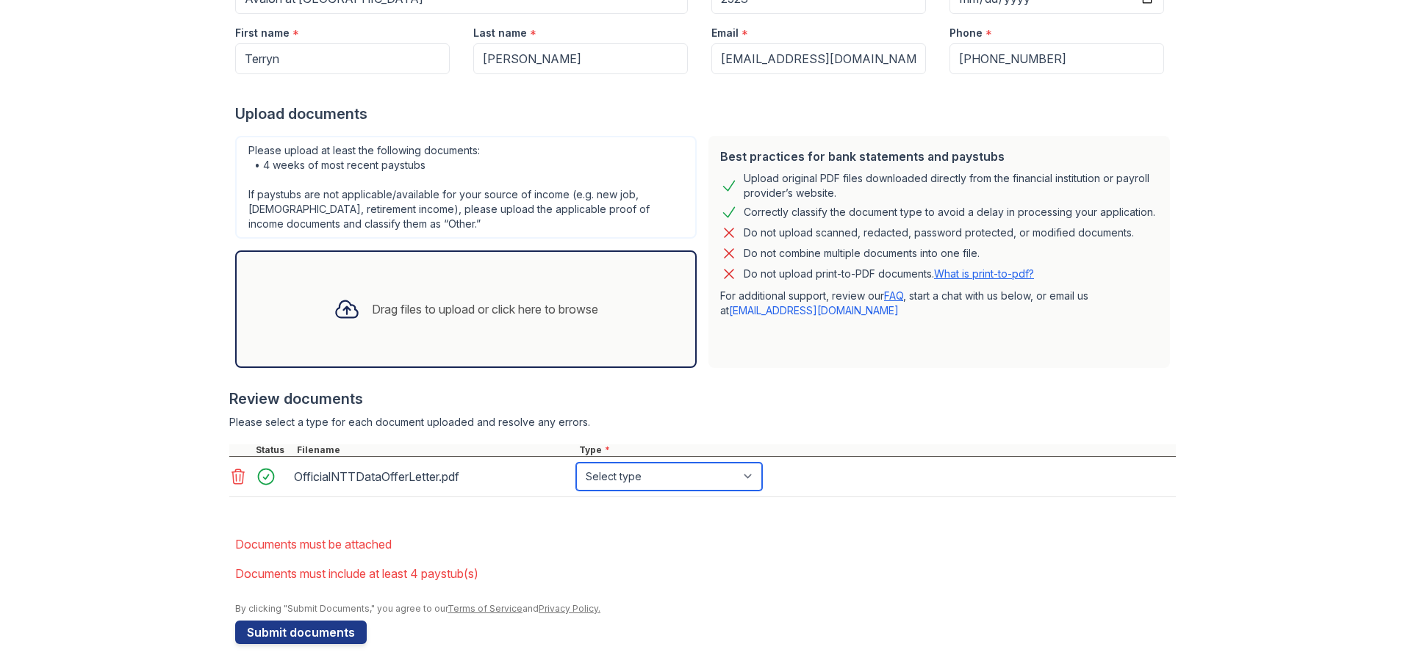
click at [638, 478] on select "Select type Paystub Bank Statement Offer Letter Tax Documents Benefit Award Let…" at bounding box center [669, 477] width 186 height 28
select select "offer_letter"
click at [576, 463] on select "Select type Paystub Bank Statement Offer Letter Tax Documents Benefit Award Let…" at bounding box center [669, 477] width 186 height 28
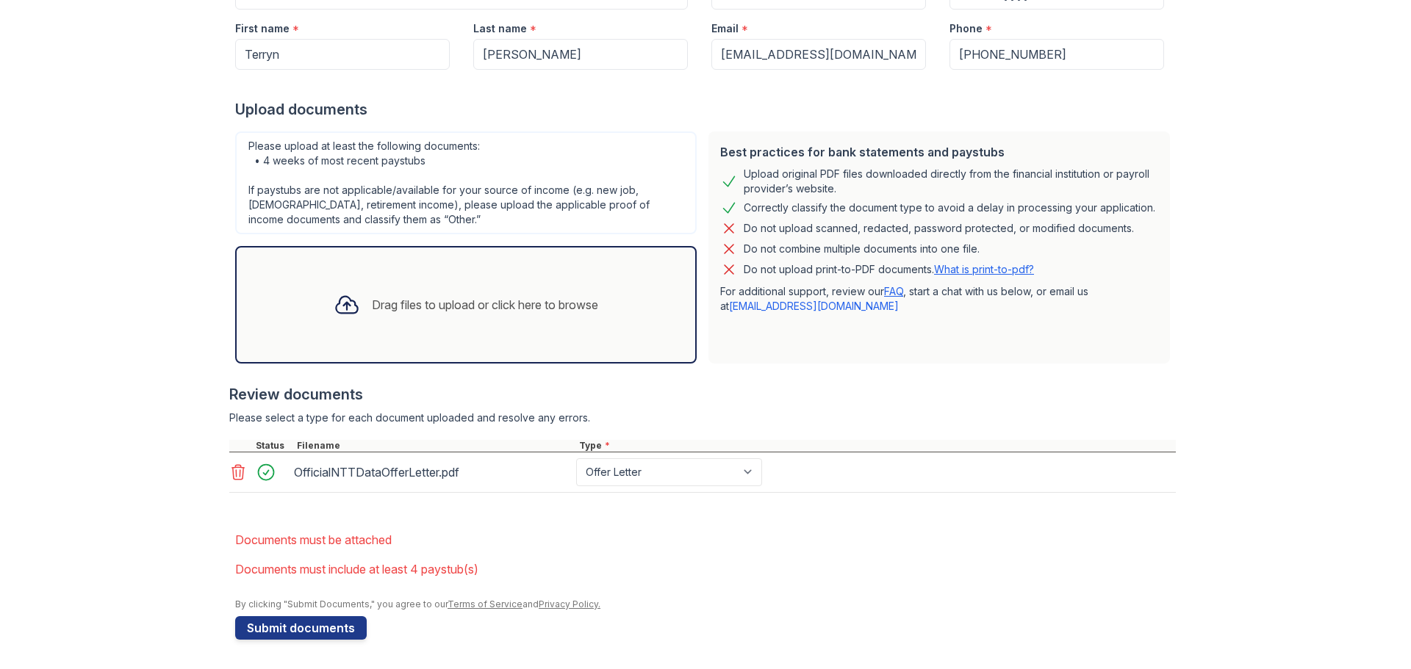
click at [412, 312] on div "Drag files to upload or click here to browse" at bounding box center [485, 305] width 226 height 18
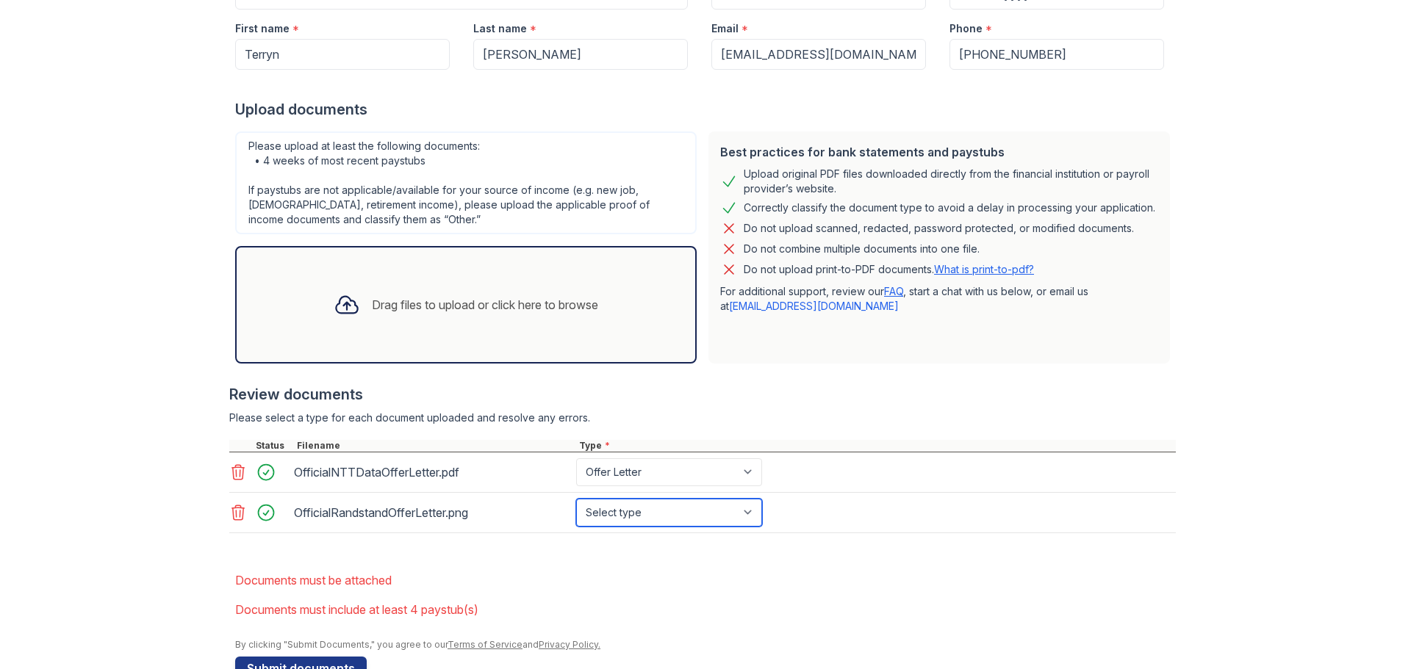
click at [710, 514] on select "Select type Paystub Bank Statement Offer Letter Tax Documents Benefit Award Let…" at bounding box center [669, 513] width 186 height 28
select select "offer_letter"
click at [576, 499] on select "Select type Paystub Bank Statement Offer Letter Tax Documents Benefit Award Let…" at bounding box center [669, 513] width 186 height 28
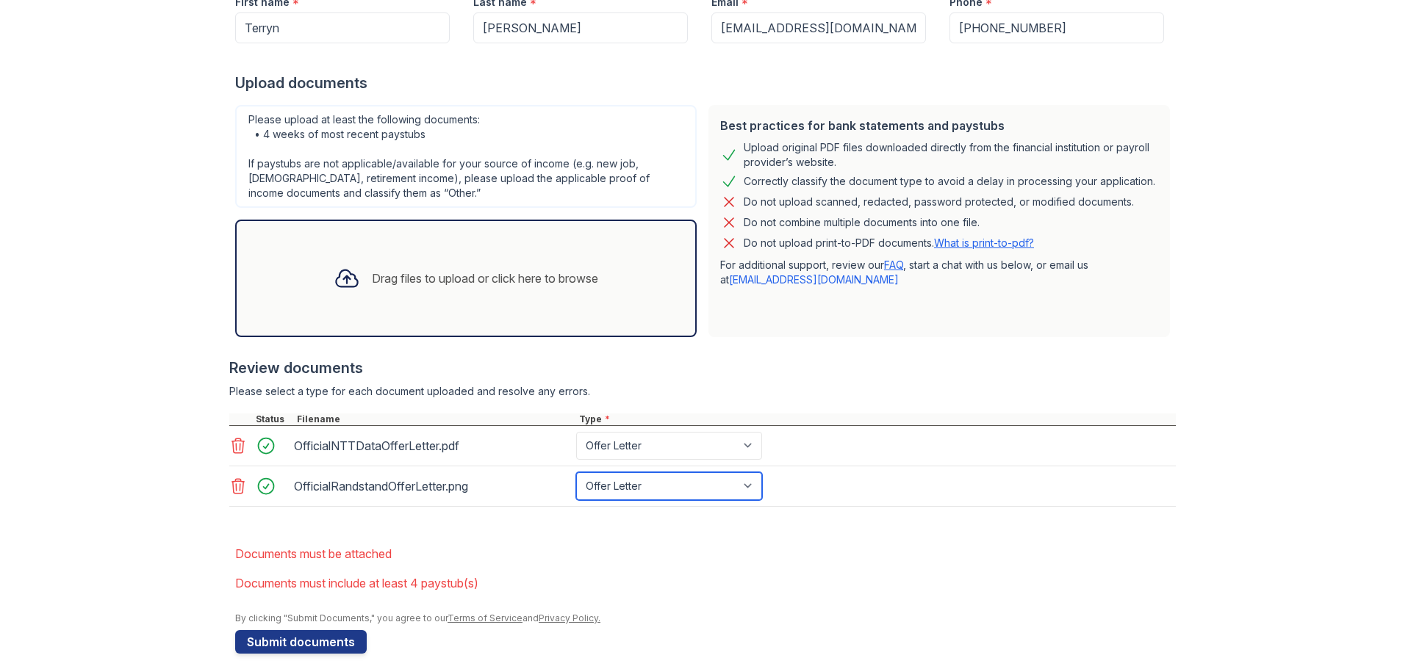
scroll to position [282, 0]
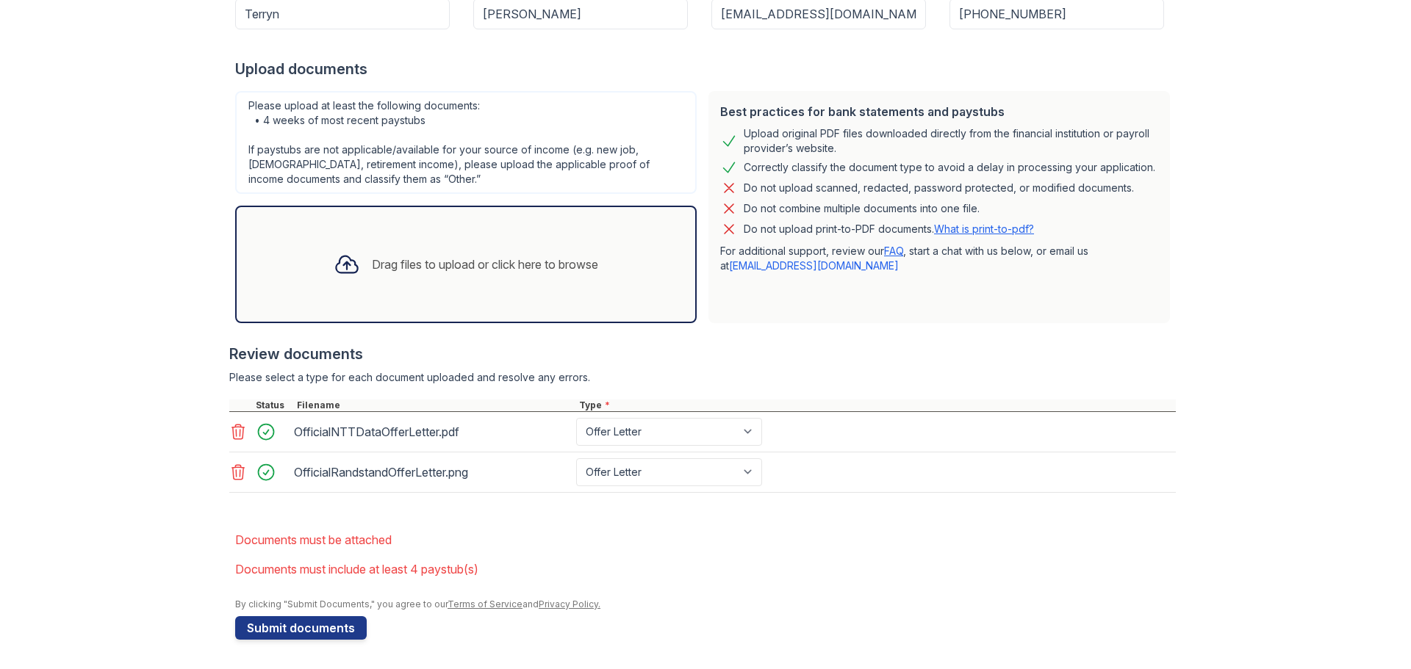
click at [334, 265] on icon at bounding box center [347, 264] width 26 height 26
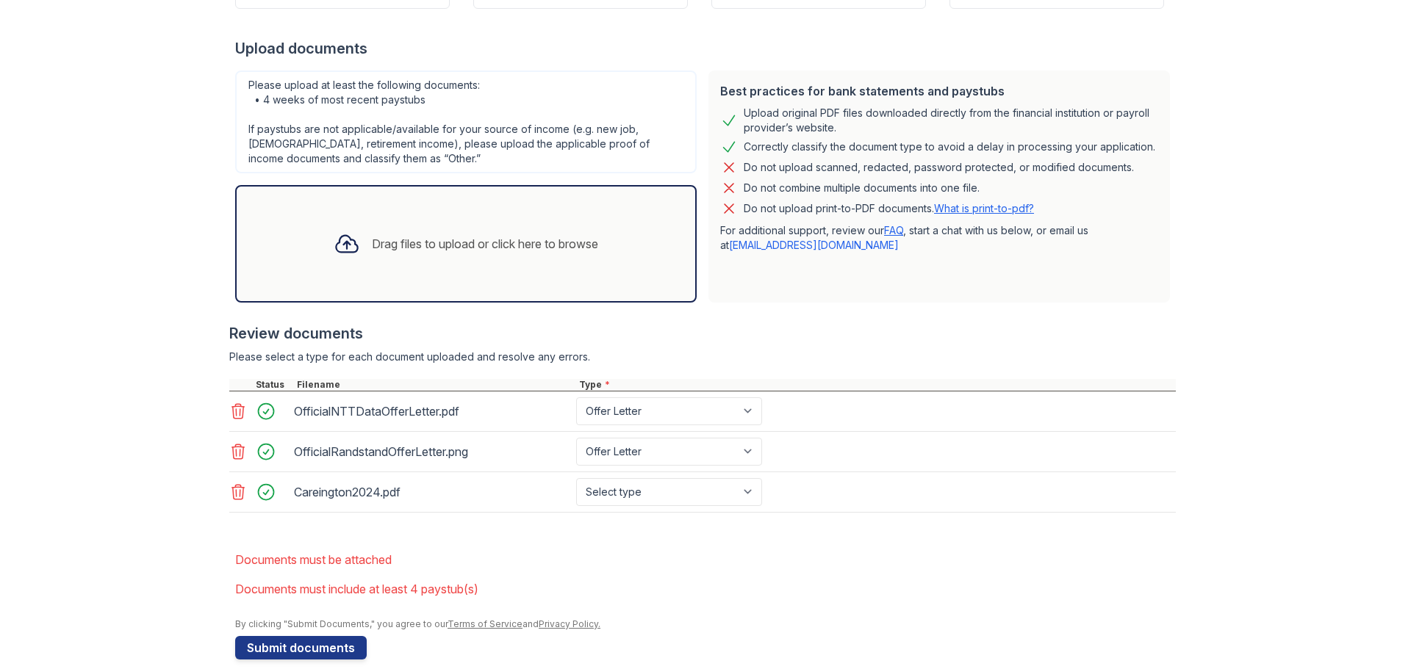
scroll to position [323, 0]
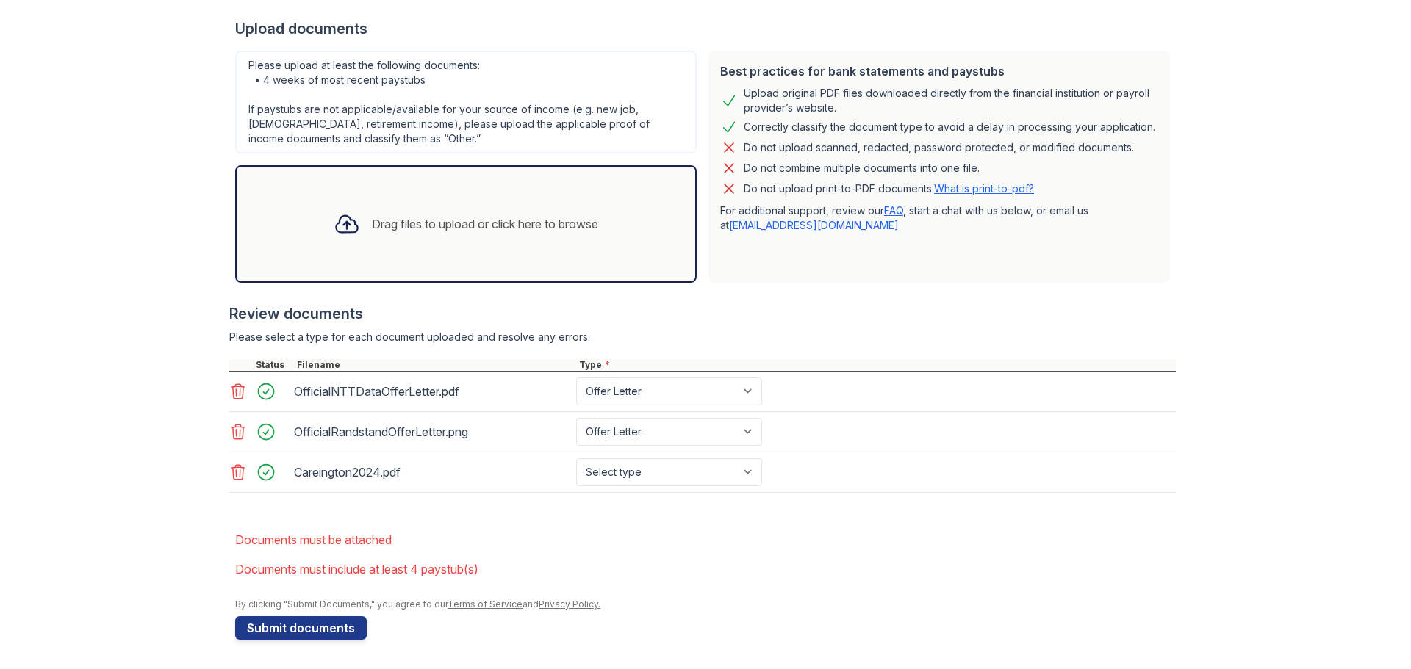
click at [345, 230] on icon at bounding box center [347, 224] width 26 height 26
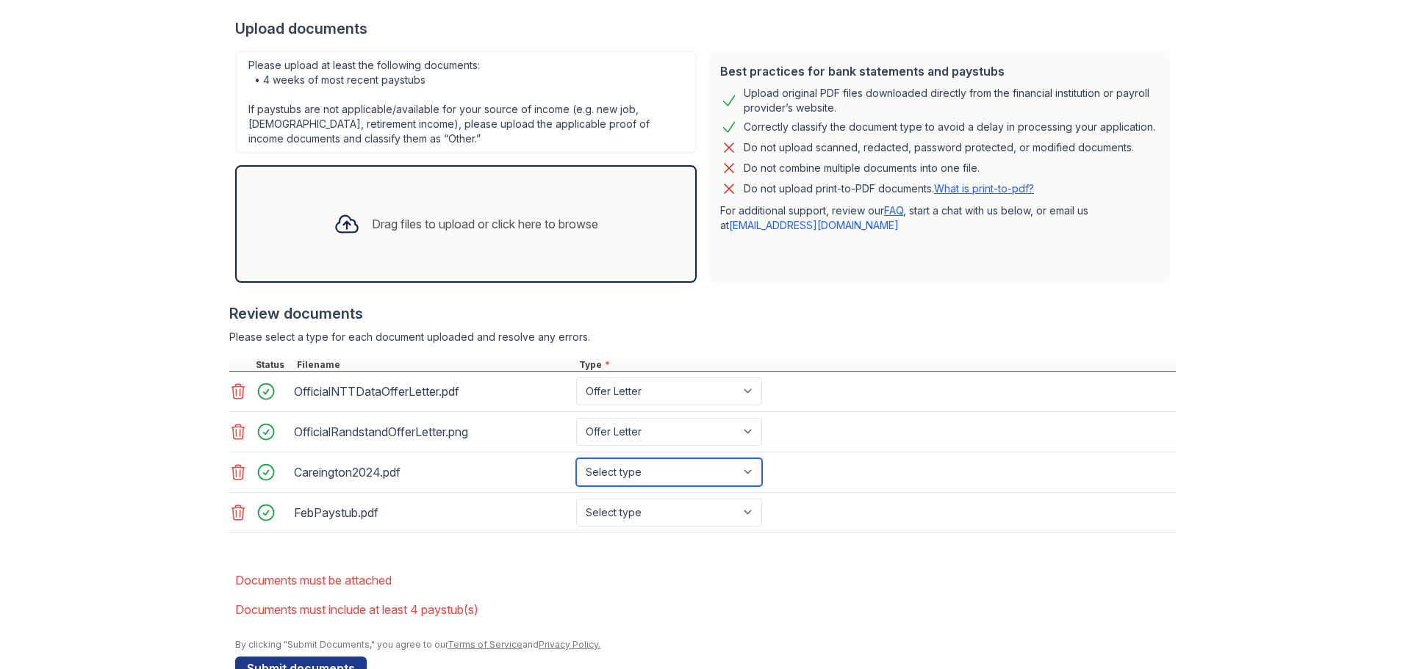
click at [683, 477] on select "Select type Paystub Bank Statement Offer Letter Tax Documents Benefit Award Let…" at bounding box center [669, 472] width 186 height 28
select select "tax_documents"
click at [576, 458] on select "Select type Paystub Bank Statement Offer Letter Tax Documents Benefit Award Let…" at bounding box center [669, 472] width 186 height 28
click at [655, 515] on select "Select type Paystub Bank Statement Offer Letter Tax Documents Benefit Award Let…" at bounding box center [669, 513] width 186 height 28
select select "paystub"
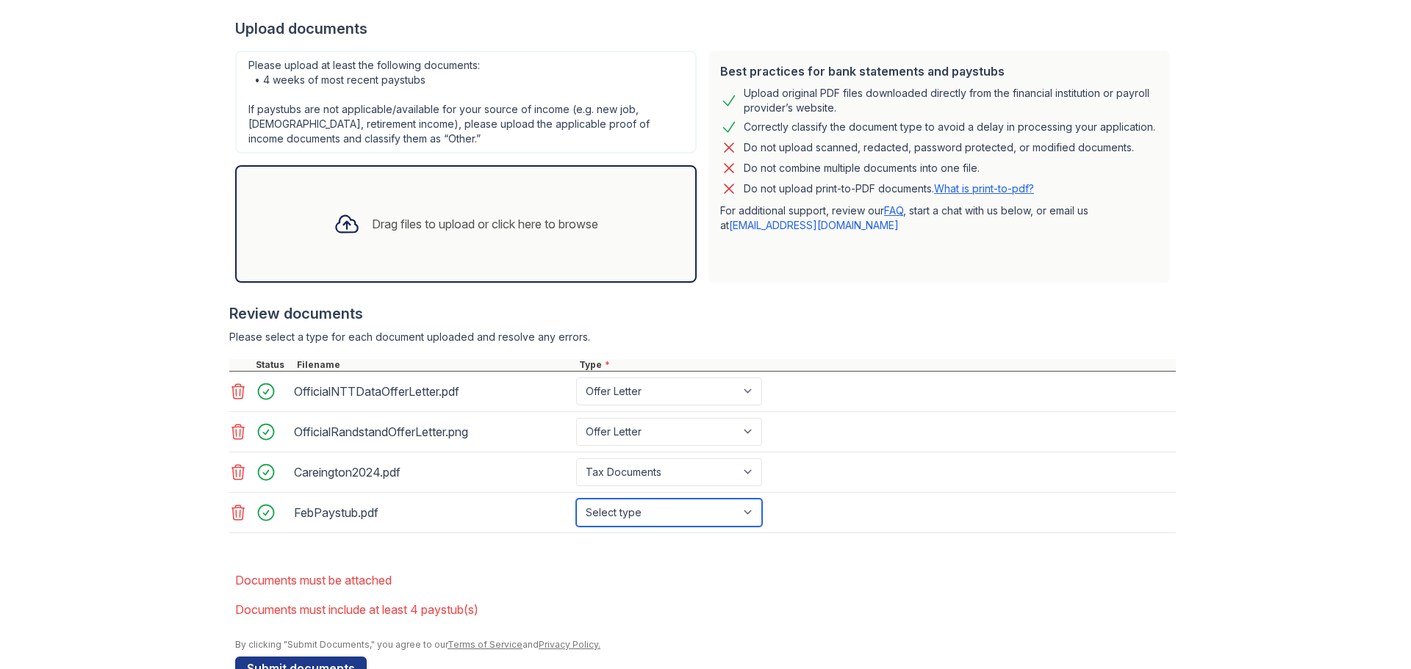
click at [576, 499] on select "Select type Paystub Bank Statement Offer Letter Tax Documents Benefit Award Let…" at bounding box center [669, 513] width 186 height 28
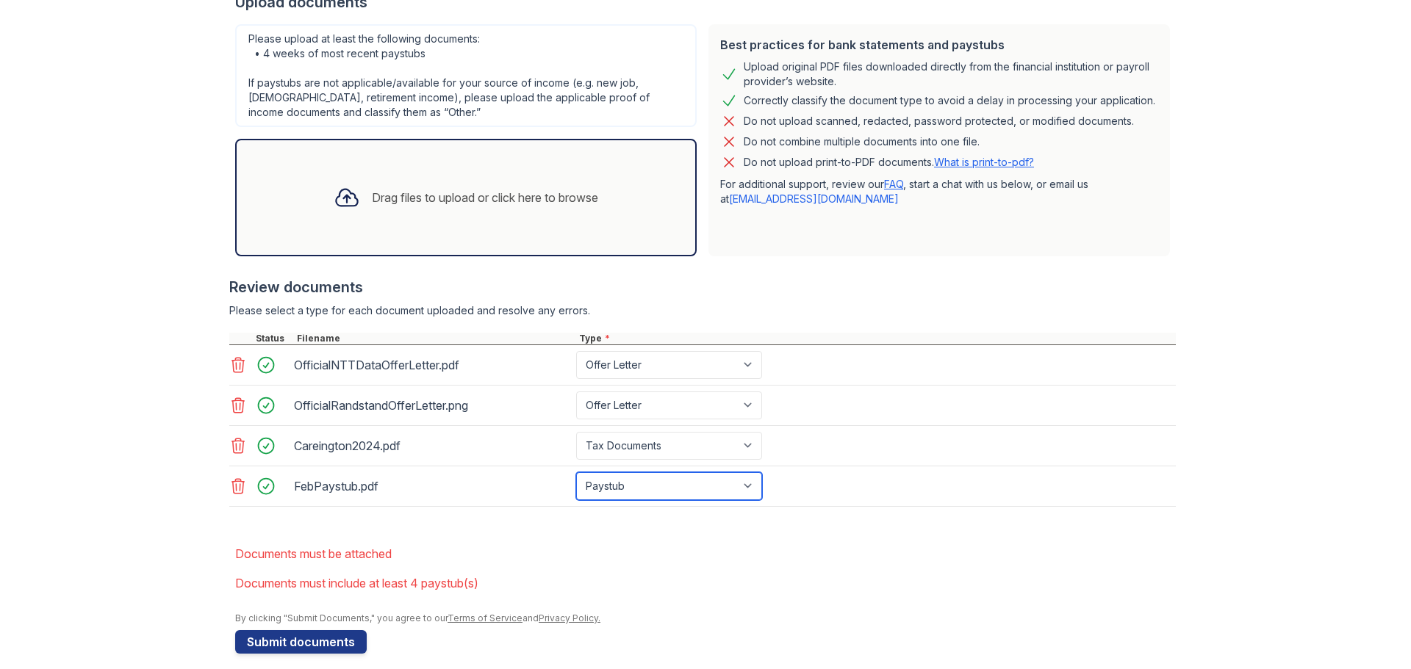
scroll to position [363, 0]
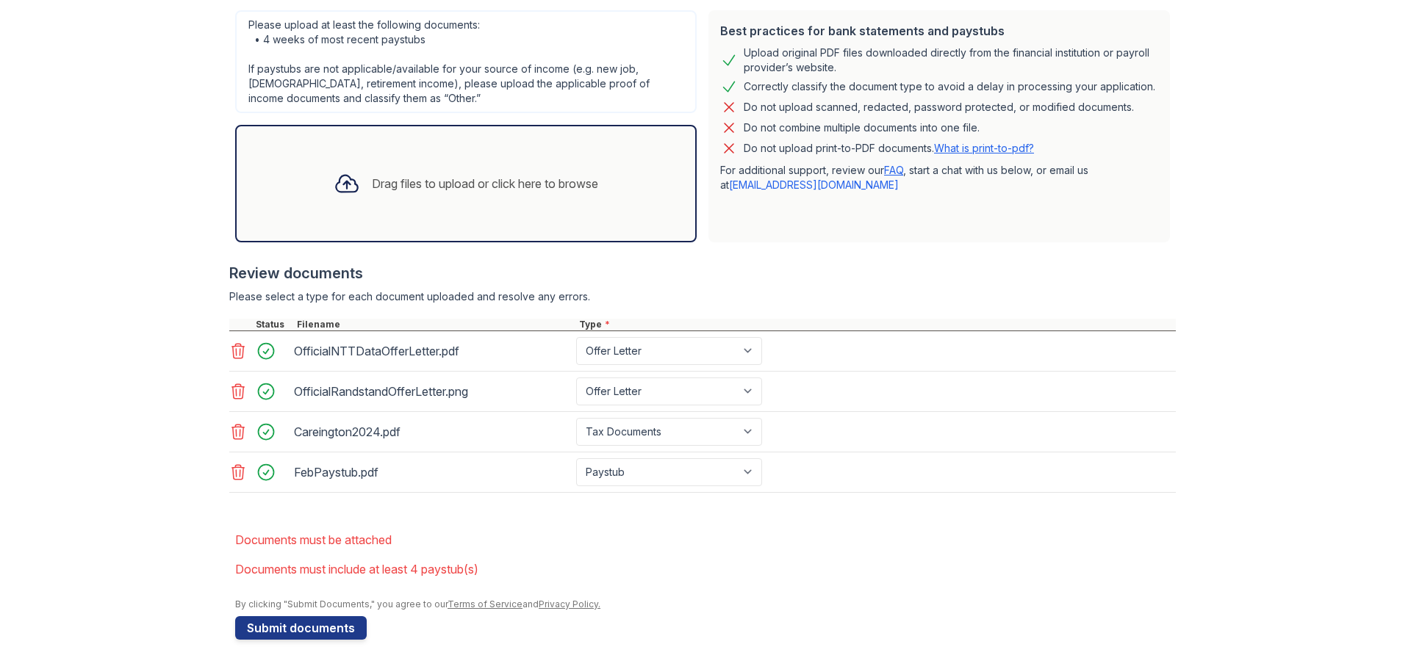
click at [334, 176] on icon at bounding box center [347, 183] width 26 height 26
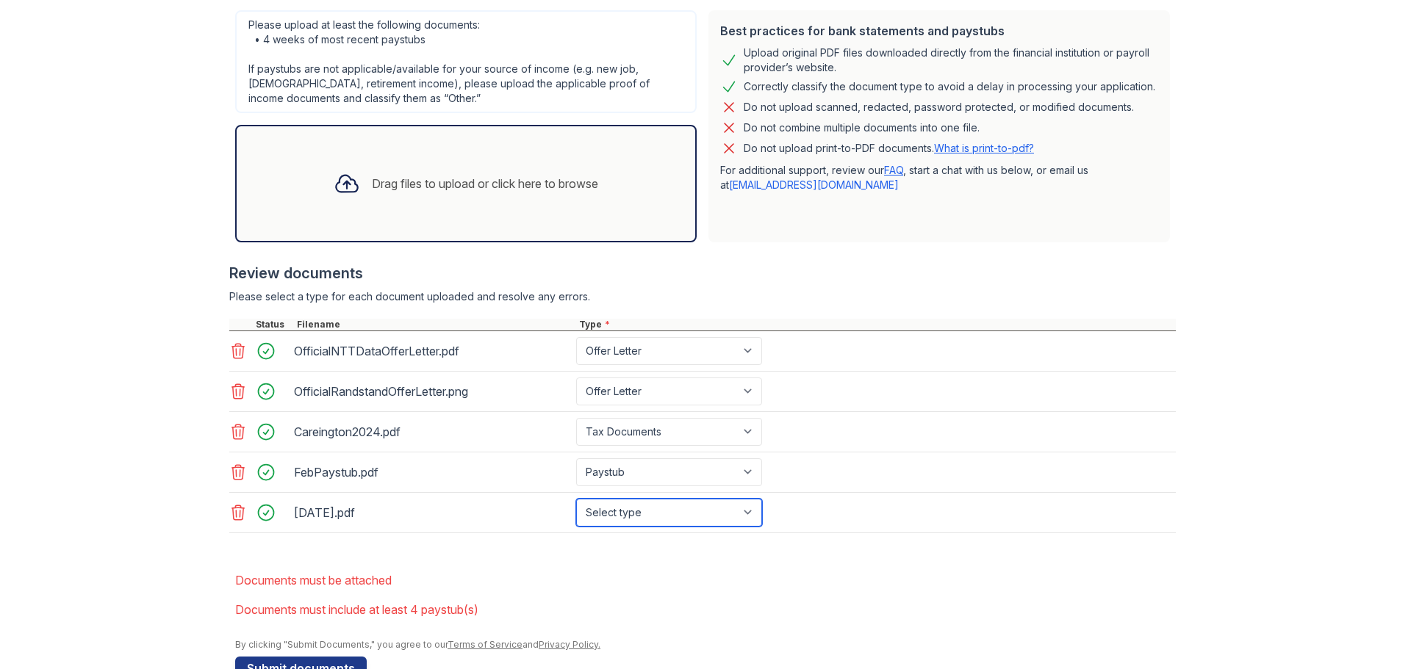
click at [748, 514] on select "Select type Paystub Bank Statement Offer Letter Tax Documents Benefit Award Let…" at bounding box center [669, 513] width 186 height 28
select select "paystub"
click at [576, 499] on select "Select type Paystub Bank Statement Offer Letter Tax Documents Benefit Award Let…" at bounding box center [669, 513] width 186 height 28
click at [233, 475] on icon at bounding box center [238, 473] width 18 height 18
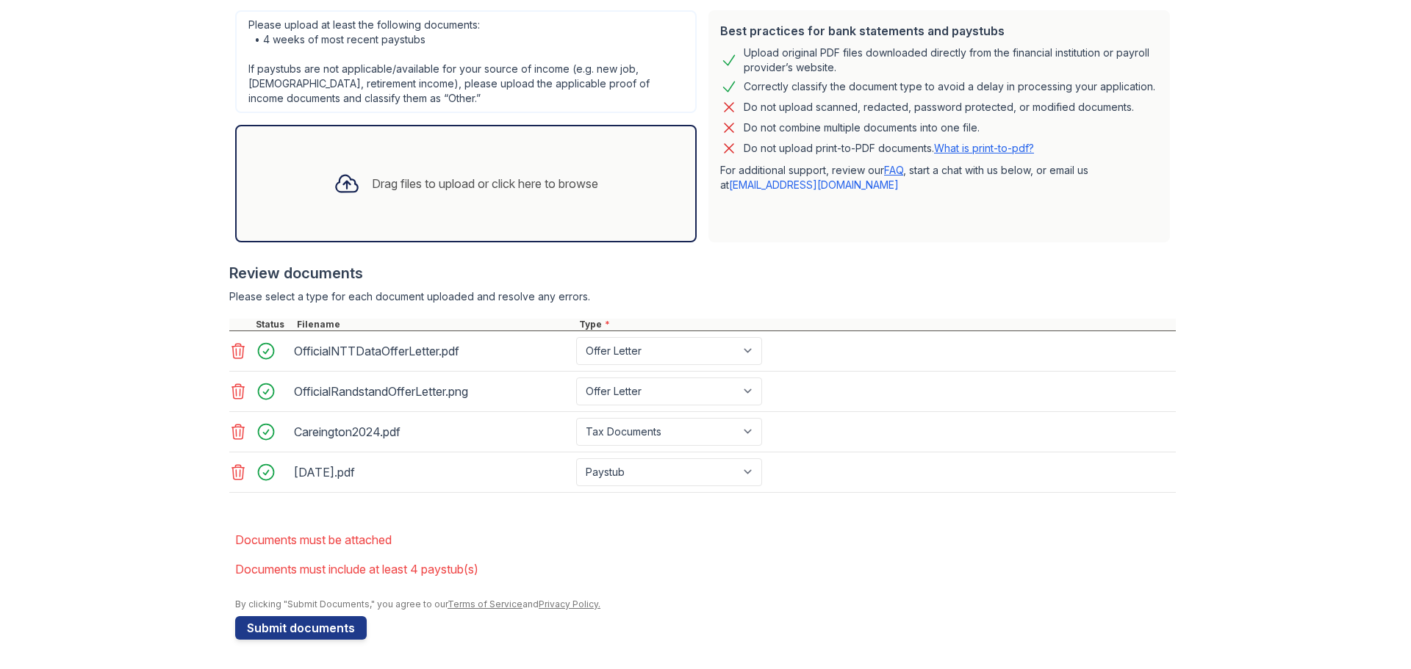
click at [234, 472] on icon at bounding box center [238, 472] width 12 height 15
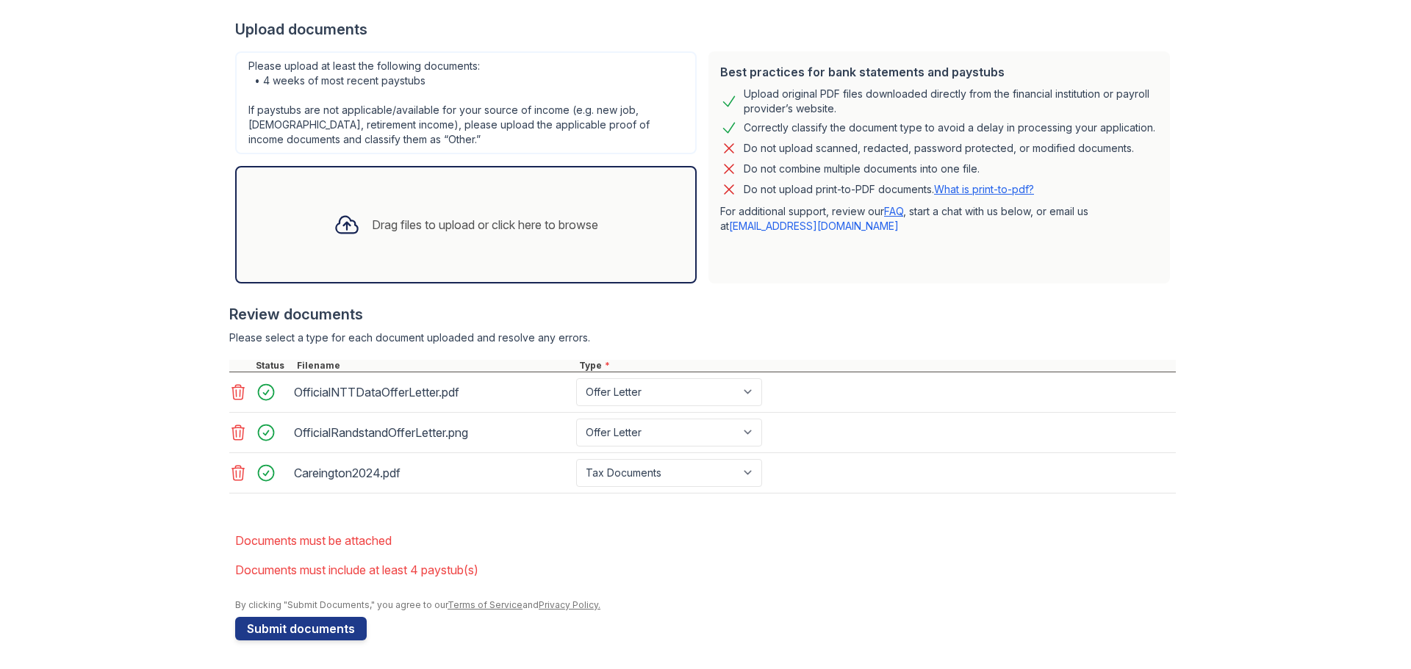
scroll to position [323, 0]
click at [386, 228] on div "Drag files to upload or click here to browse" at bounding box center [485, 224] width 226 height 18
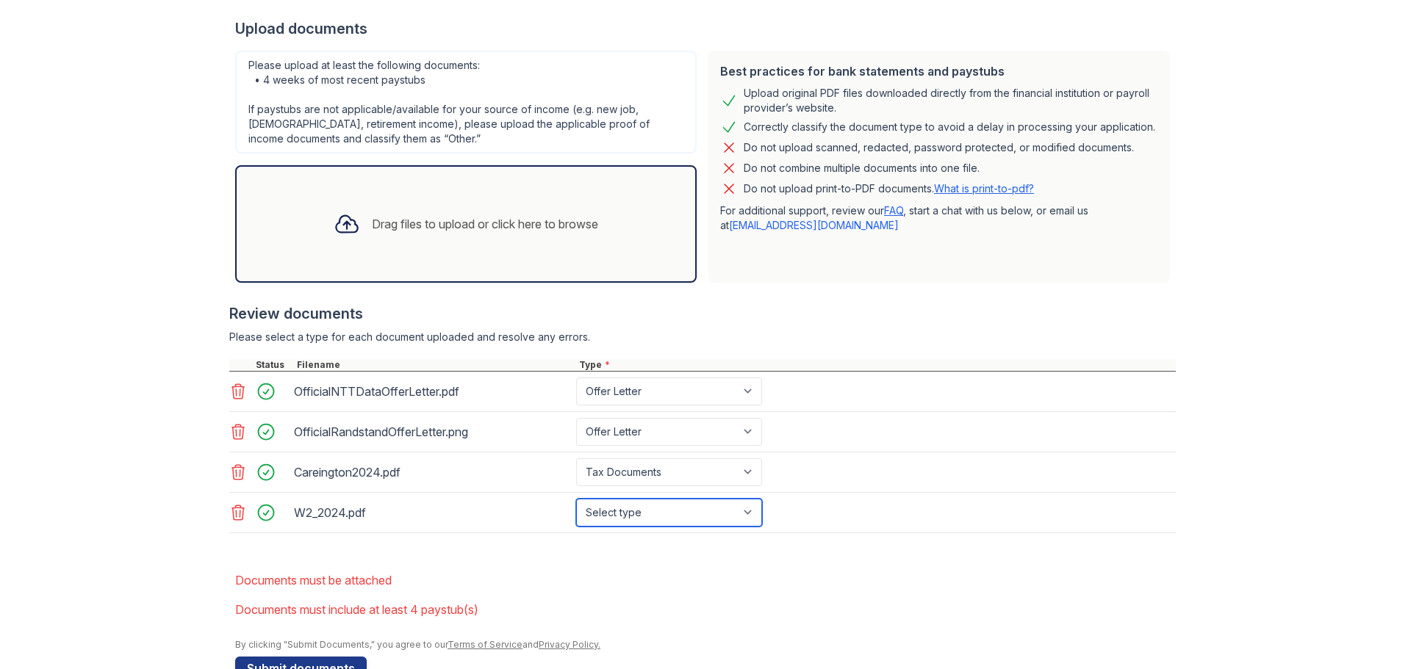
click at [749, 515] on select "Select type Paystub Bank Statement Offer Letter Tax Documents Benefit Award Let…" at bounding box center [669, 513] width 186 height 28
select select "tax_documents"
click at [576, 499] on select "Select type Paystub Bank Statement Offer Letter Tax Documents Benefit Award Let…" at bounding box center [669, 513] width 186 height 28
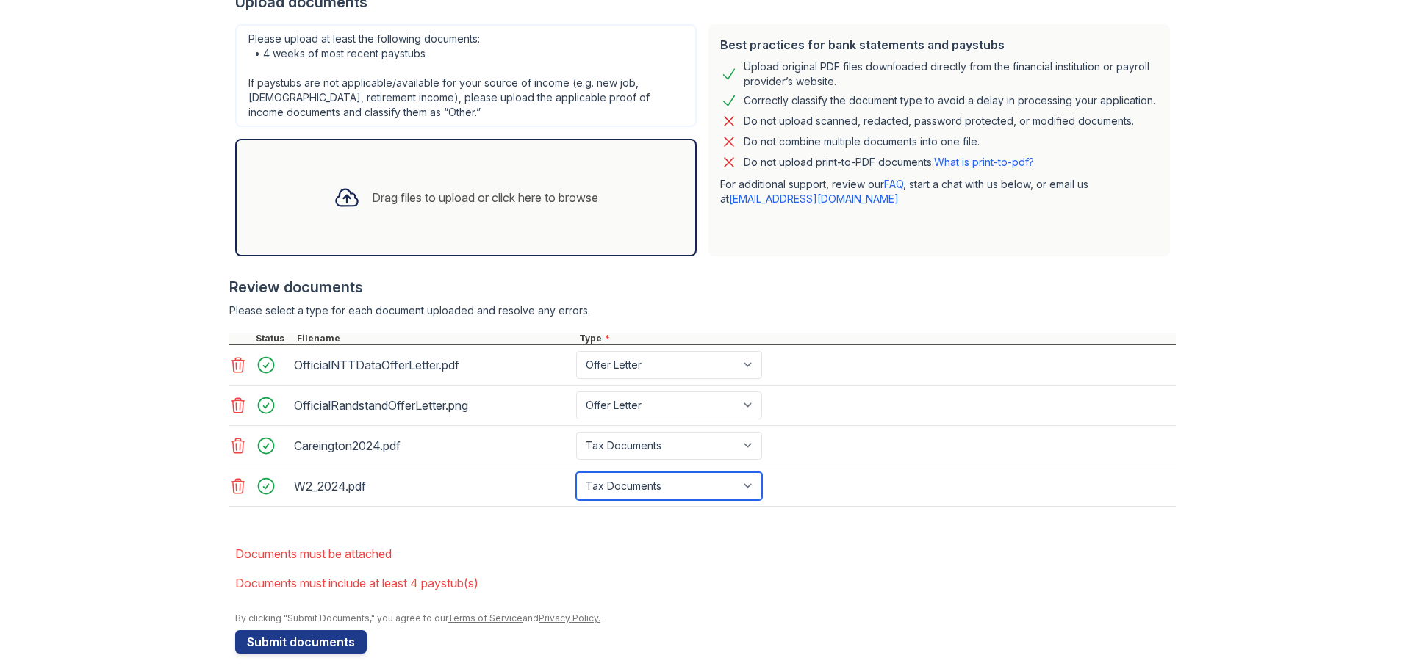
scroll to position [363, 0]
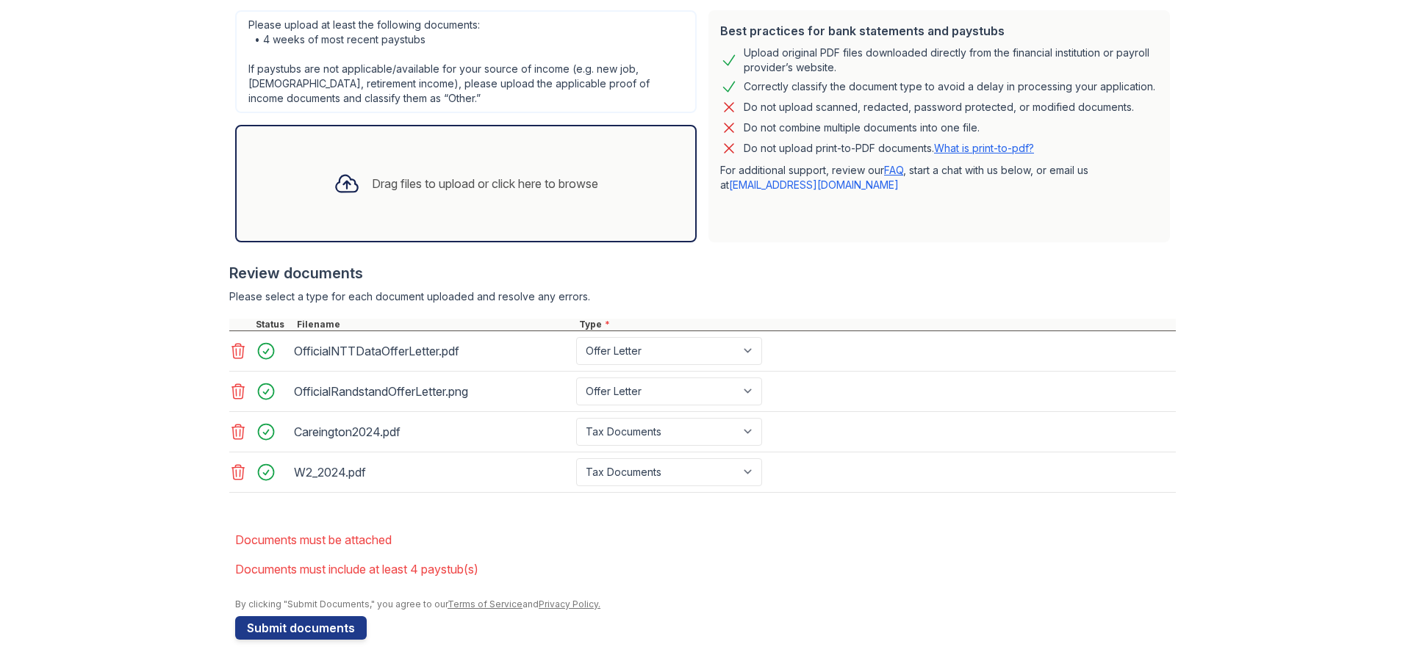
click at [904, 530] on li "Documents must be attached" at bounding box center [705, 539] width 940 height 29
click at [385, 196] on div "Drag files to upload or click here to browse" at bounding box center [466, 184] width 288 height 50
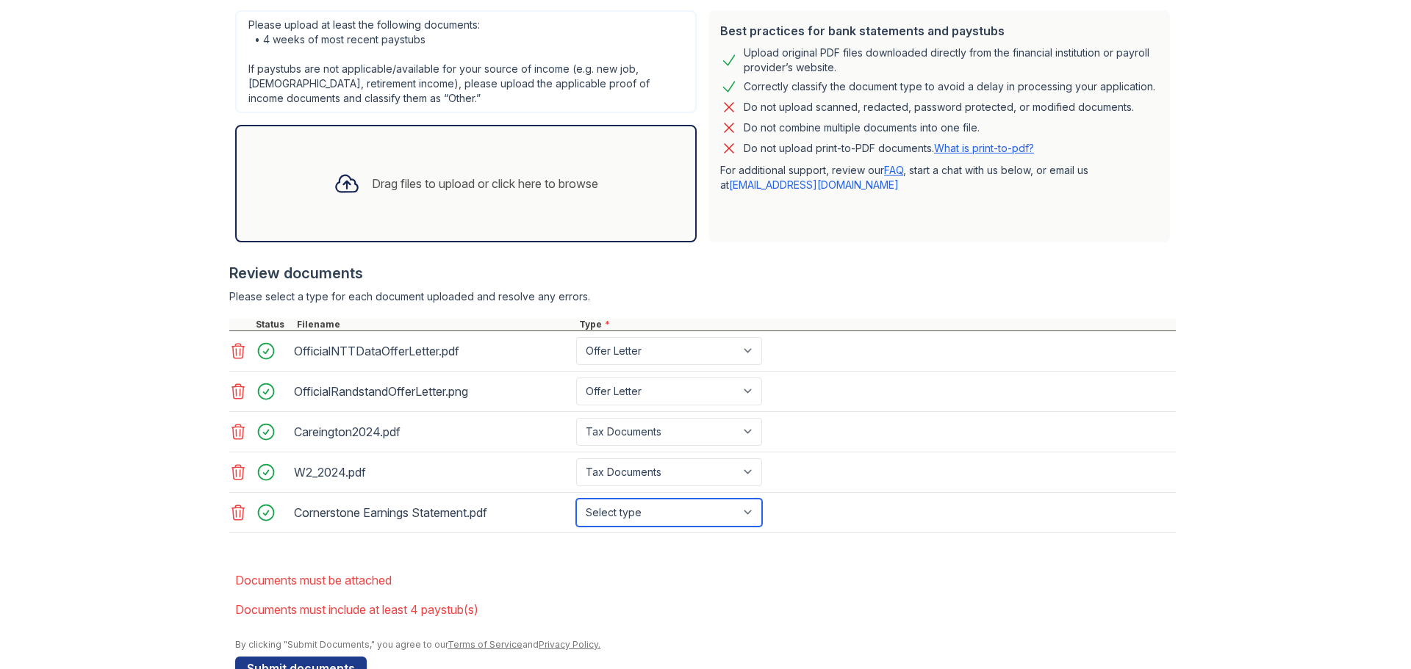
click at [749, 519] on select "Select type Paystub Bank Statement Offer Letter Tax Documents Benefit Award Let…" at bounding box center [669, 513] width 186 height 28
select select "paystub"
click at [576, 499] on select "Select type Paystub Bank Statement Offer Letter Tax Documents Benefit Award Let…" at bounding box center [669, 513] width 186 height 28
click at [350, 187] on div at bounding box center [347, 184] width 38 height 38
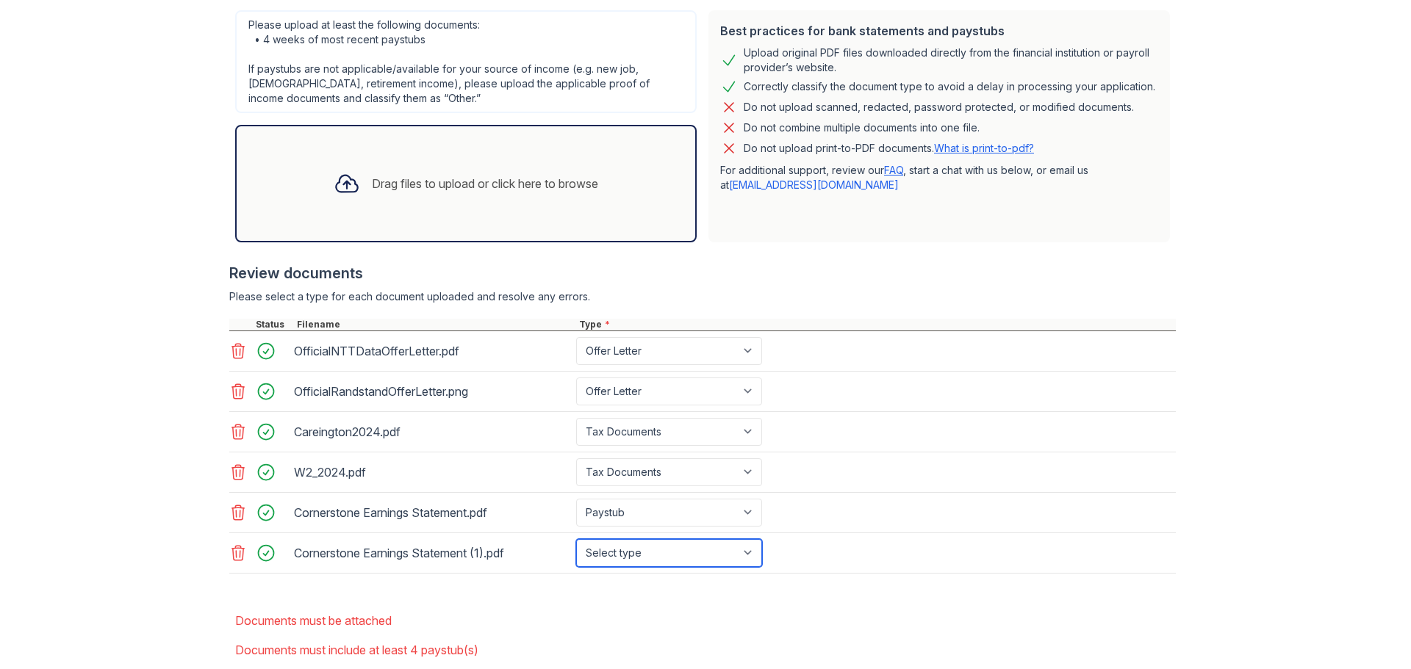
click at [744, 552] on select "Select type Paystub Bank Statement Offer Letter Tax Documents Benefit Award Let…" at bounding box center [669, 553] width 186 height 28
select select "paystub"
click at [576, 539] on select "Select type Paystub Bank Statement Offer Letter Tax Documents Benefit Award Let…" at bounding box center [669, 553] width 186 height 28
click at [344, 182] on icon at bounding box center [346, 184] width 21 height 17
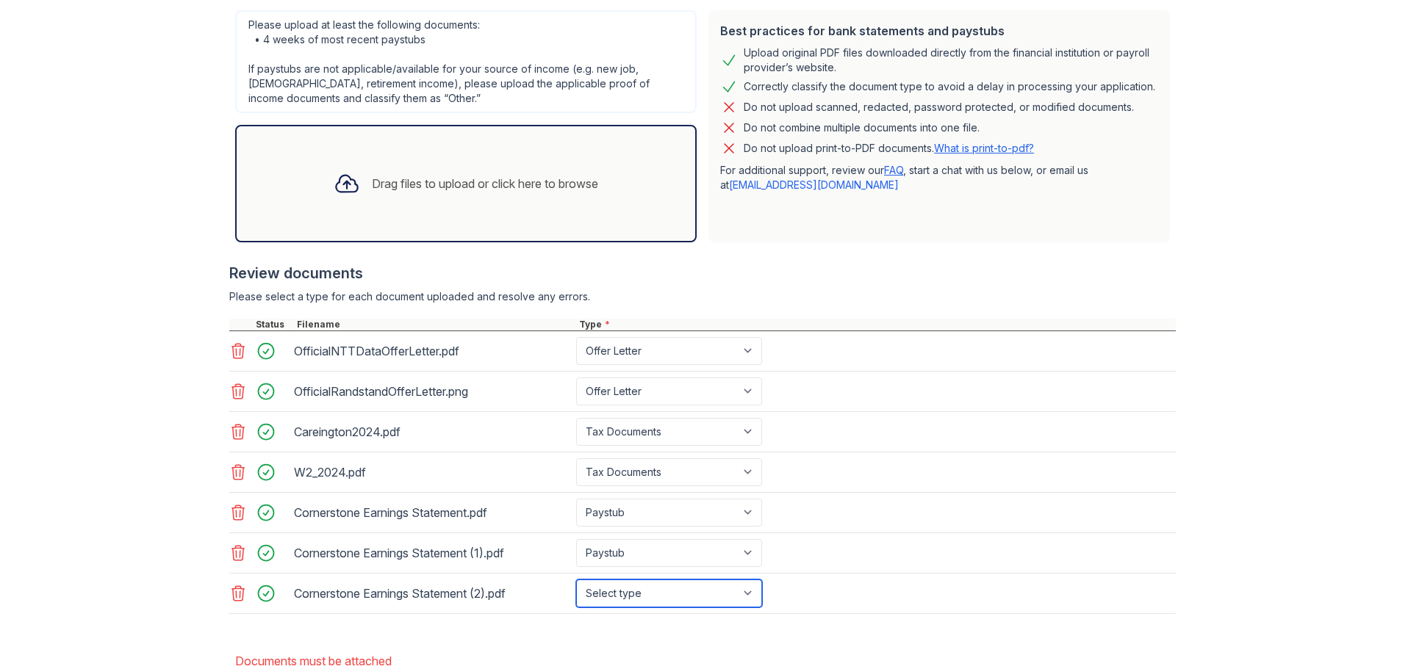
click at [746, 591] on select "Select type Paystub Bank Statement Offer Letter Tax Documents Benefit Award Let…" at bounding box center [669, 594] width 186 height 28
select select "paystub"
click at [576, 580] on select "Select type Paystub Bank Statement Offer Letter Tax Documents Benefit Award Let…" at bounding box center [669, 594] width 186 height 28
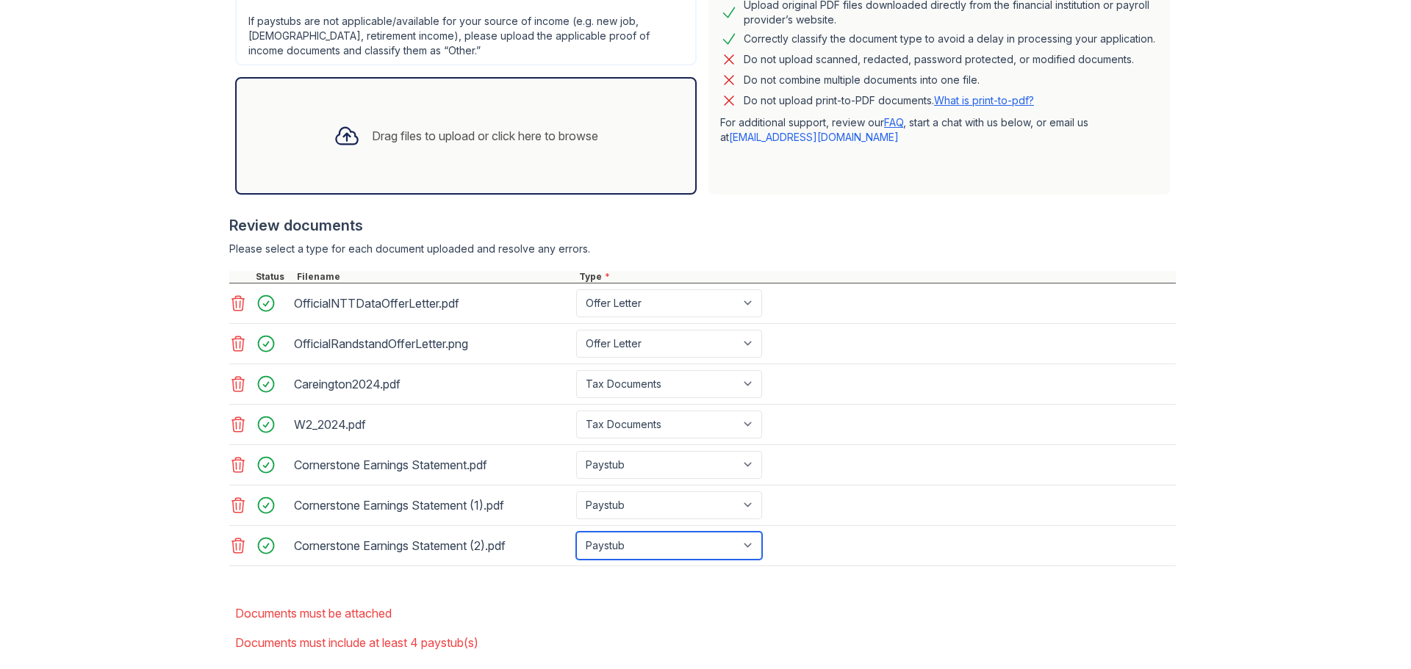
scroll to position [436, 0]
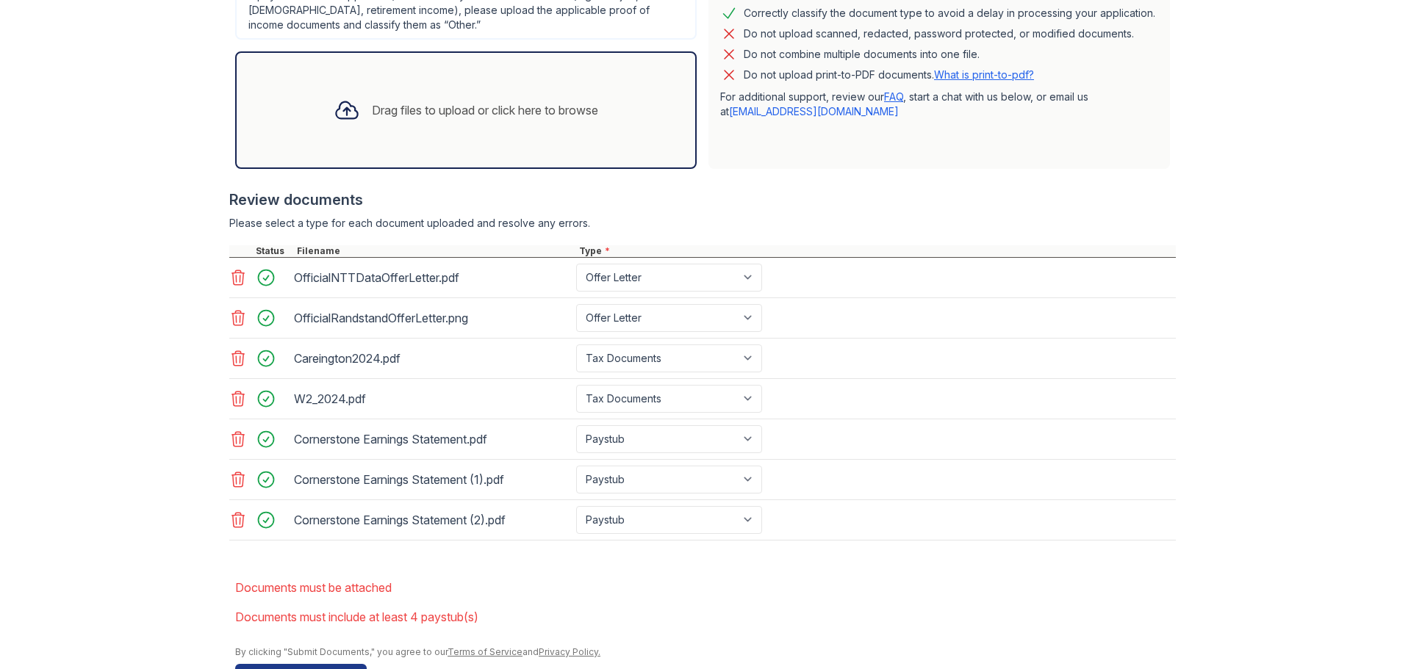
click at [428, 111] on div "Drag files to upload or click here to browse" at bounding box center [485, 110] width 226 height 18
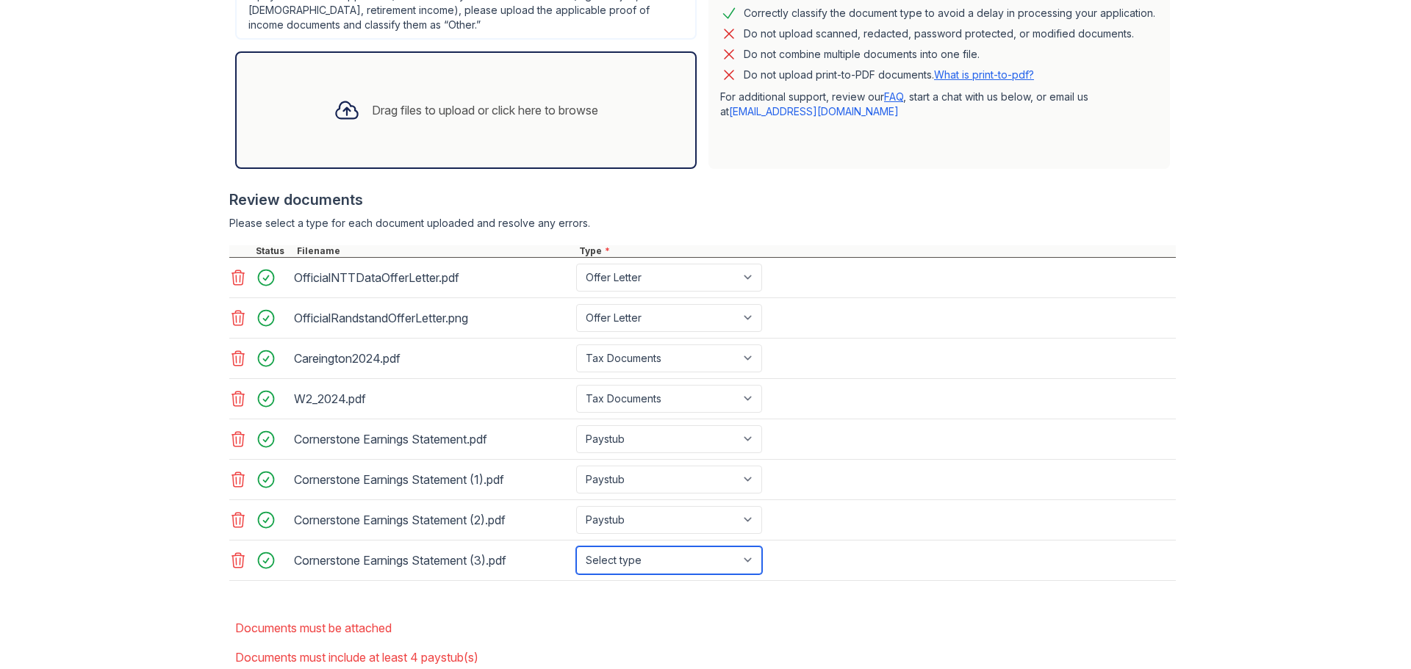
click at [751, 562] on select "Select type Paystub Bank Statement Offer Letter Tax Documents Benefit Award Let…" at bounding box center [669, 561] width 186 height 28
select select "paystub"
click at [576, 547] on select "Select type Paystub Bank Statement Offer Letter Tax Documents Benefit Award Let…" at bounding box center [669, 561] width 186 height 28
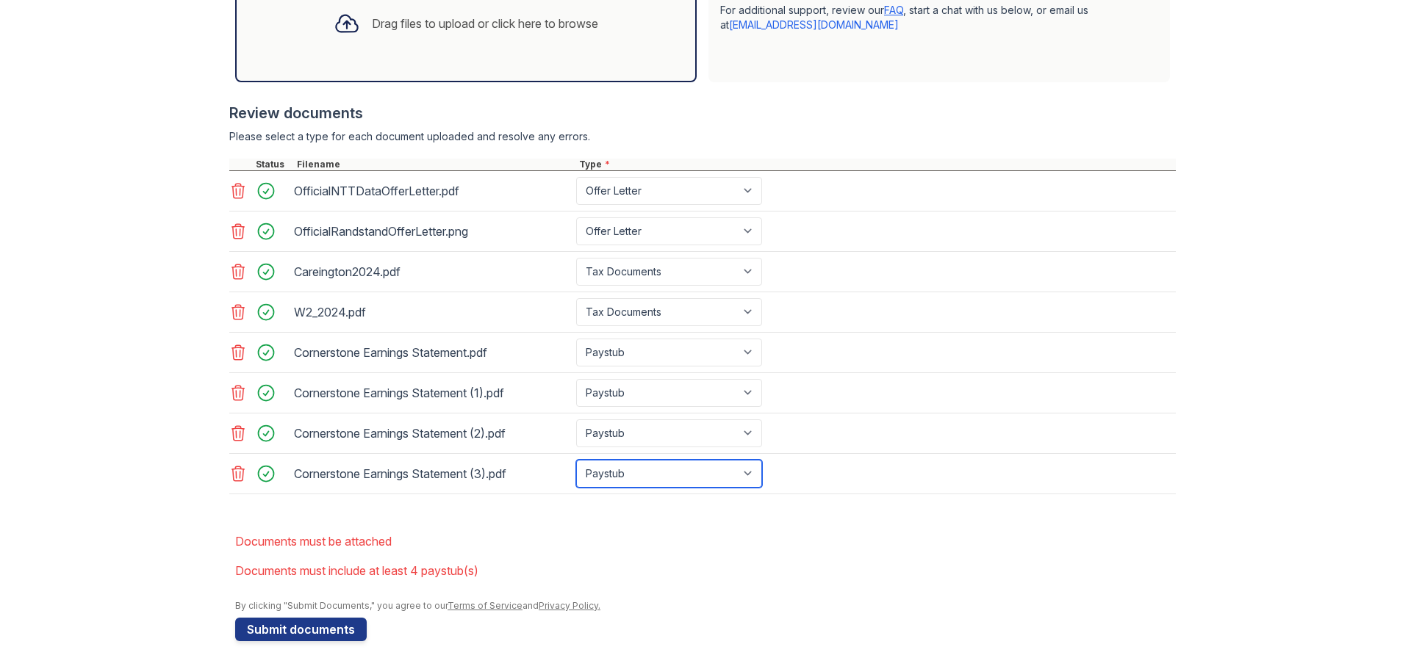
scroll to position [525, 0]
click at [304, 625] on button "Submit documents" at bounding box center [301, 628] width 132 height 24
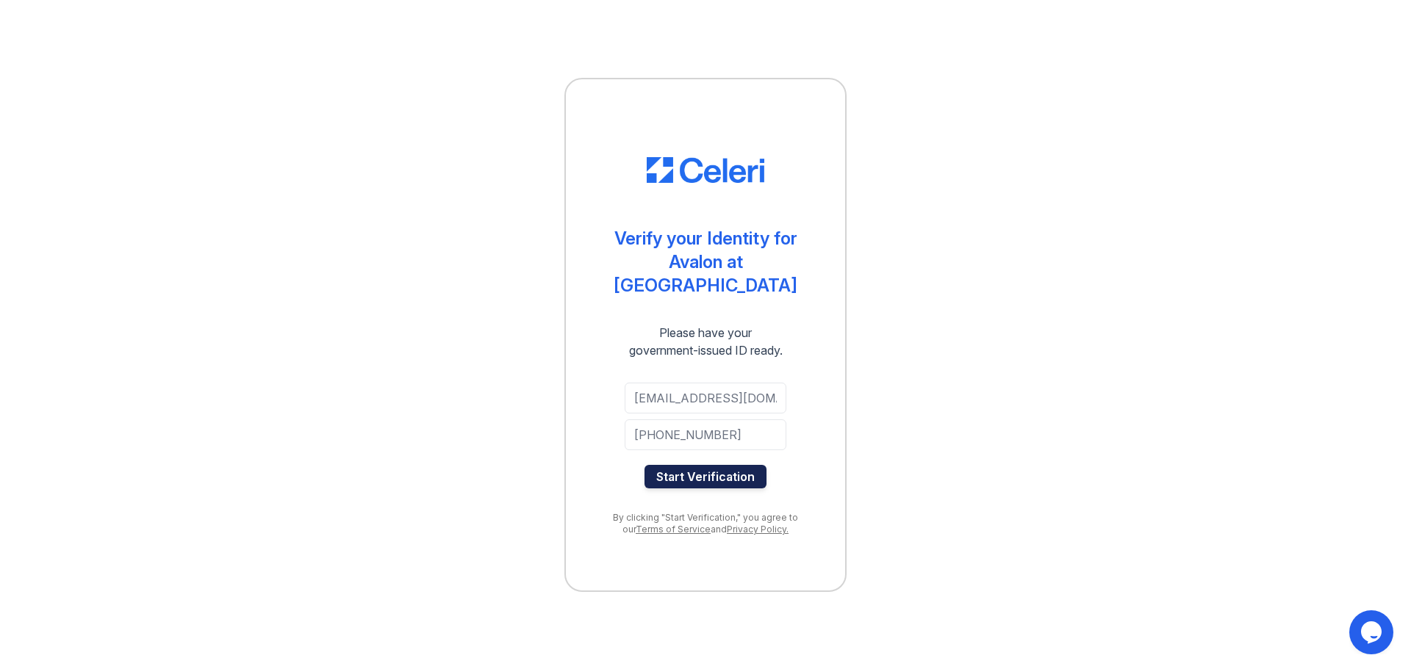
click at [719, 465] on button "Start Verification" at bounding box center [705, 477] width 122 height 24
